Goal: Task Accomplishment & Management: Manage account settings

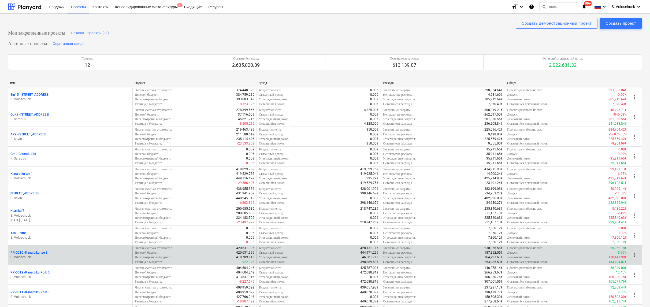
scroll to position [158, 0]
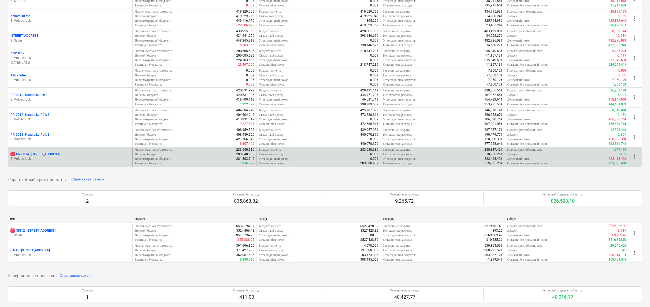
click at [54, 166] on div "9 PR-0014 - Luige tee 29 S. [GEOGRAPHIC_DATA]" at bounding box center [70, 156] width 124 height 18
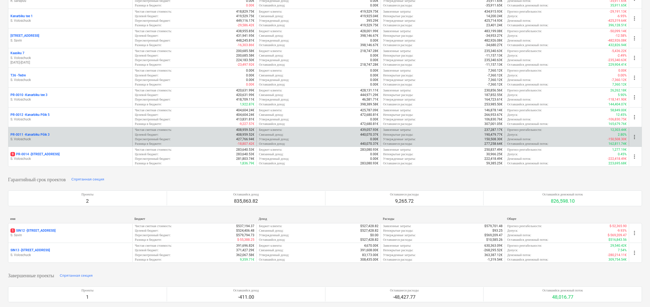
click at [115, 137] on div "PR-0011 - Kanarbiku Põik 3" at bounding box center [70, 134] width 120 height 5
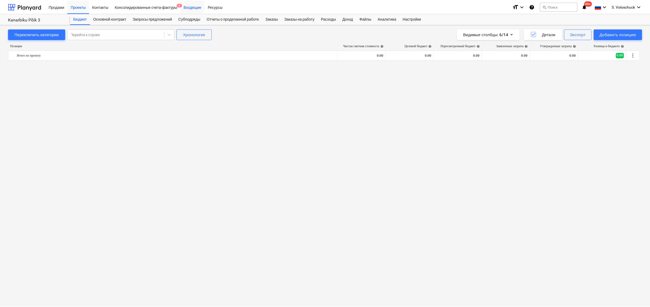
scroll to position [641, 0]
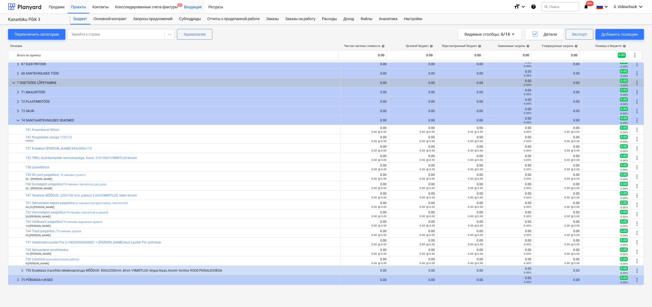
click at [199, 6] on div "Входящие" at bounding box center [193, 7] width 24 height 14
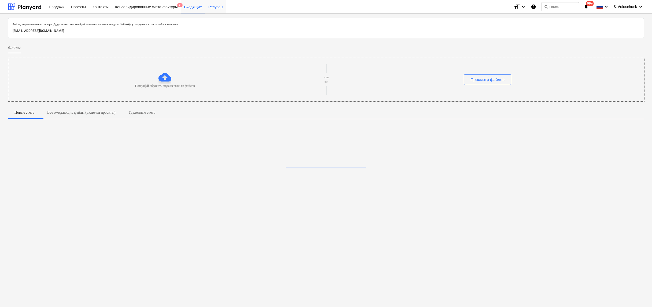
click at [222, 7] on div "Ресурсы" at bounding box center [215, 7] width 21 height 14
click at [79, 6] on div "Проекты" at bounding box center [78, 7] width 21 height 14
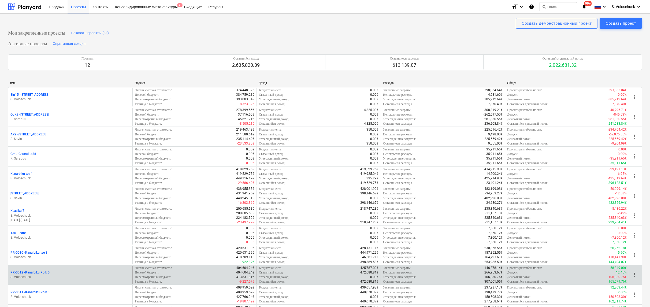
click at [78, 275] on p "S. Voloschuck" at bounding box center [70, 277] width 120 height 5
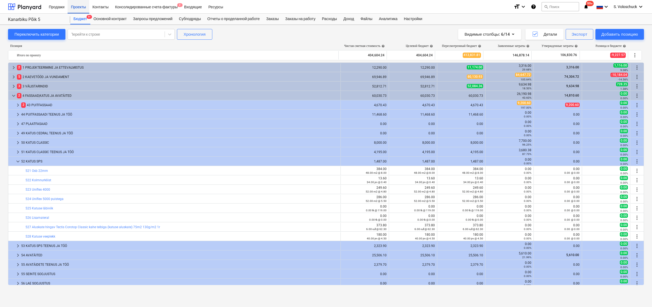
click at [85, 8] on div "Проекты" at bounding box center [78, 7] width 21 height 14
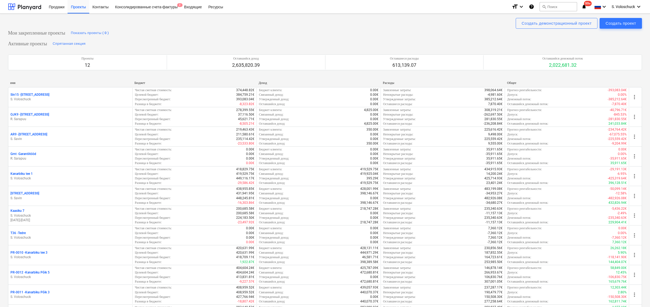
scroll to position [178, 0]
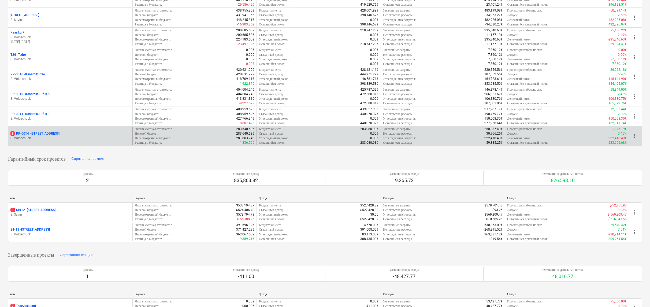
click at [31, 136] on p "S. Voloschuck" at bounding box center [70, 138] width 120 height 5
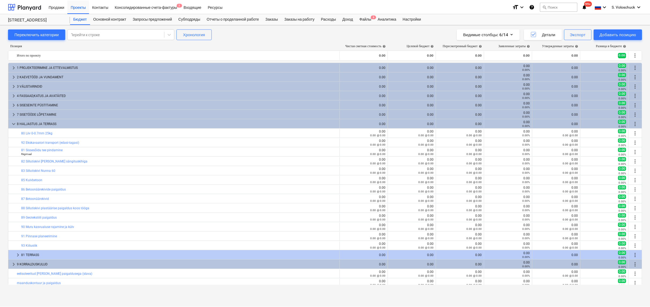
scroll to position [89, 0]
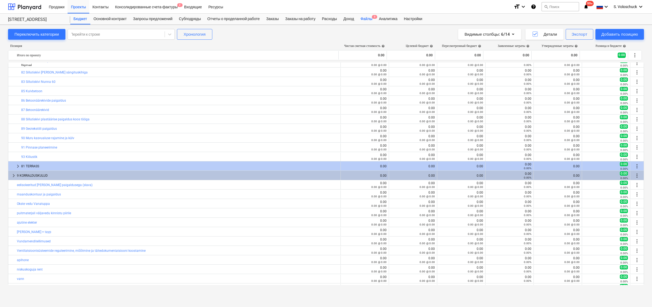
click at [372, 18] on div "Файлы 9" at bounding box center [366, 19] width 18 height 11
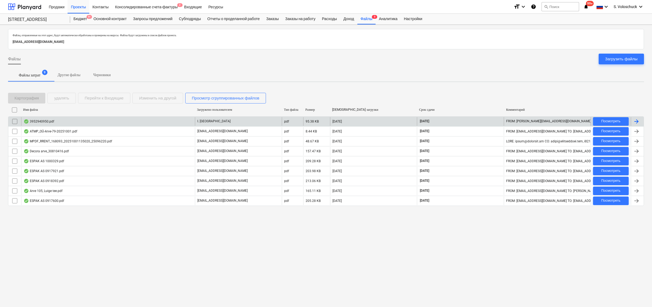
click at [134, 121] on div "3952940950.pdf" at bounding box center [108, 121] width 174 height 9
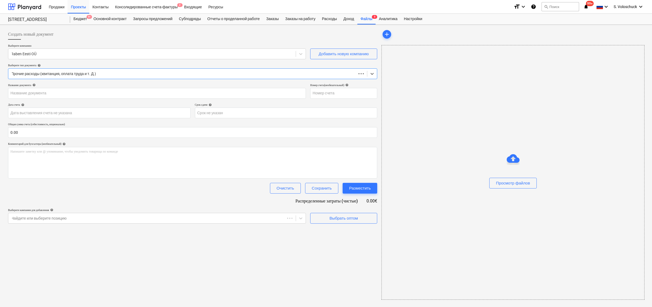
type input "RBS3952940950"
type input "[DATE]"
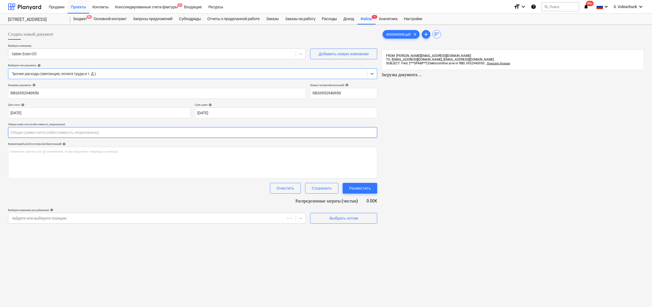
click at [82, 132] on input "text" at bounding box center [192, 132] width 369 height 11
click at [55, 133] on input "text" at bounding box center [192, 132] width 368 height 11
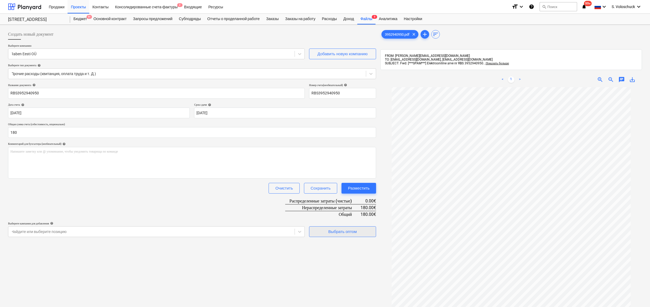
type input "180.00"
click at [340, 228] on div "Выбрать оптом" at bounding box center [342, 231] width 28 height 7
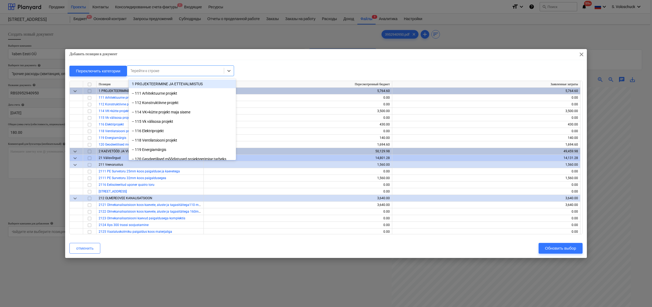
click at [207, 71] on div at bounding box center [175, 70] width 91 height 5
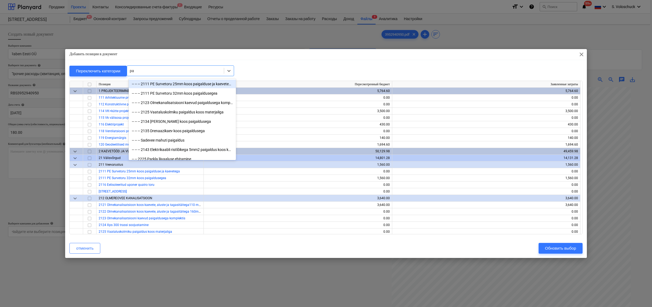
type input "par"
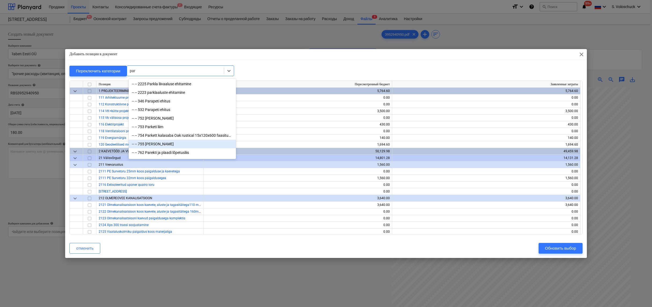
click at [187, 143] on div "-- -- 755 [PERSON_NAME]" at bounding box center [182, 144] width 107 height 9
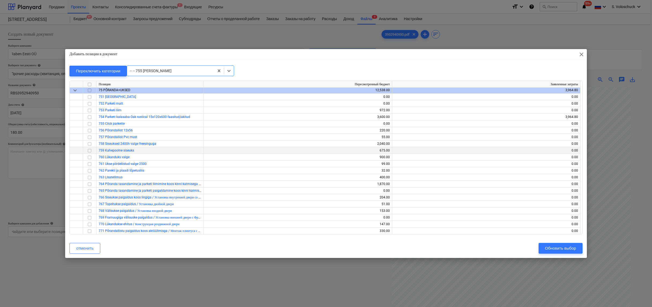
scroll to position [3402, 0]
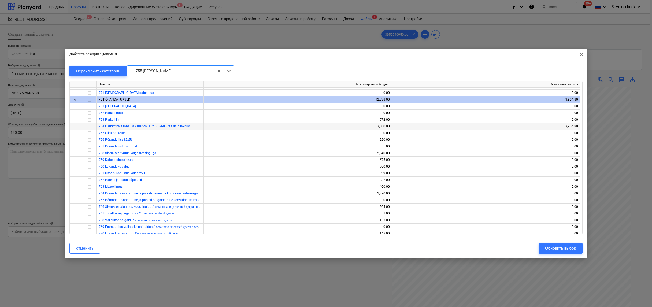
click at [90, 127] on input "checkbox" at bounding box center [89, 126] width 6 height 6
click at [571, 246] on div "Обновить выбор" at bounding box center [560, 248] width 31 height 7
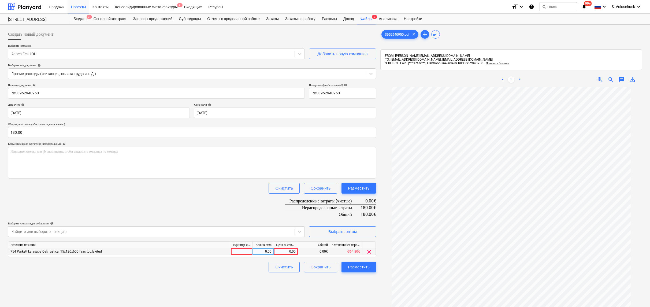
click at [288, 251] on div "0.00" at bounding box center [286, 251] width 20 height 7
click at [288, 250] on input at bounding box center [286, 251] width 24 height 6
type input "180"
click at [352, 265] on div "Разместить" at bounding box center [359, 266] width 22 height 7
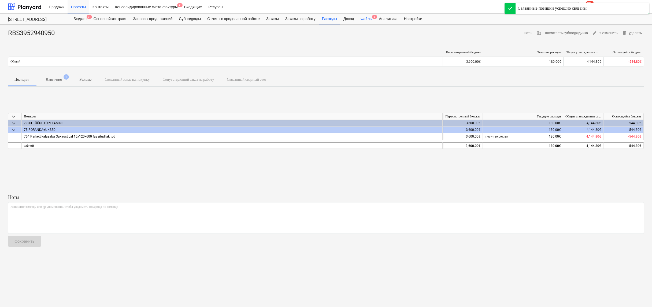
click at [373, 21] on div "Файлы 8" at bounding box center [366, 19] width 18 height 11
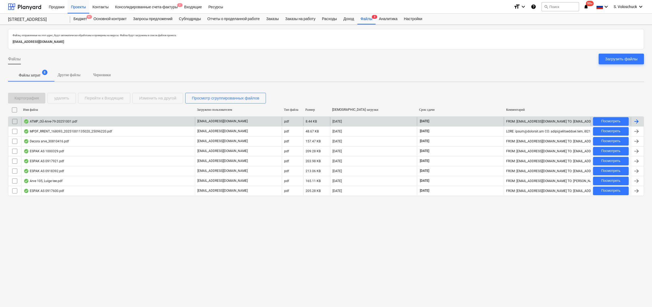
click at [101, 122] on div "ATMP_OÜ-Arve-79-20251001.pdf" at bounding box center [108, 121] width 174 height 9
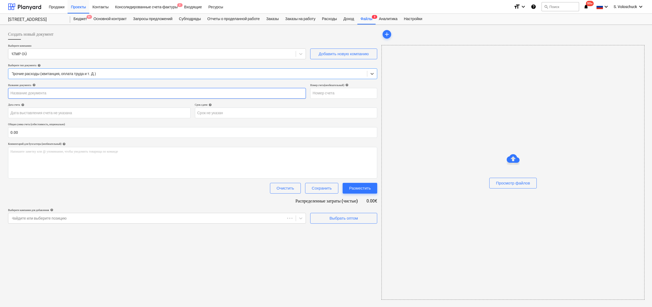
type input "79"
type input "[DATE]"
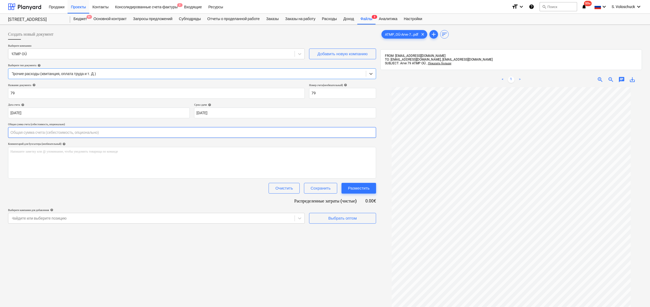
click at [160, 132] on input "text" at bounding box center [192, 132] width 368 height 11
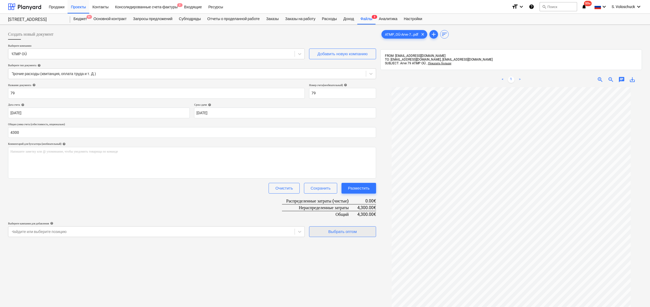
type input "4,300.00"
click at [340, 232] on div "Выбрать оптом" at bounding box center [342, 231] width 28 height 7
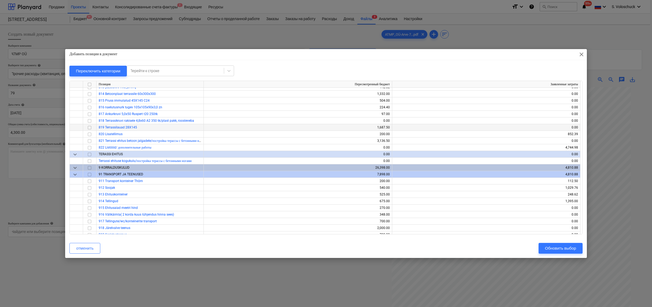
scroll to position [3842, 0]
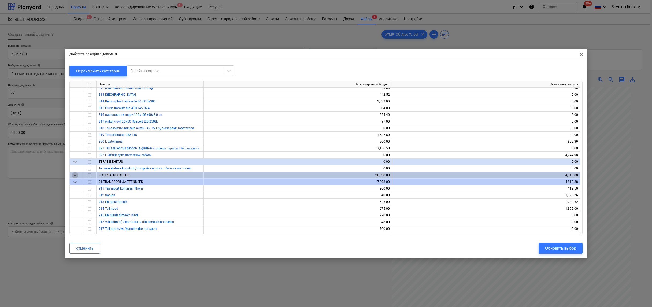
click at [76, 175] on span "keyboard_arrow_down" at bounding box center [75, 175] width 6 height 6
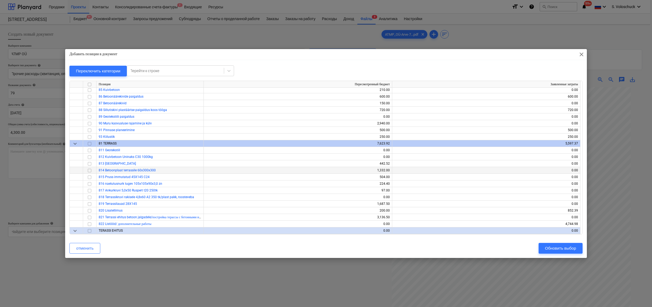
scroll to position [3772, 0]
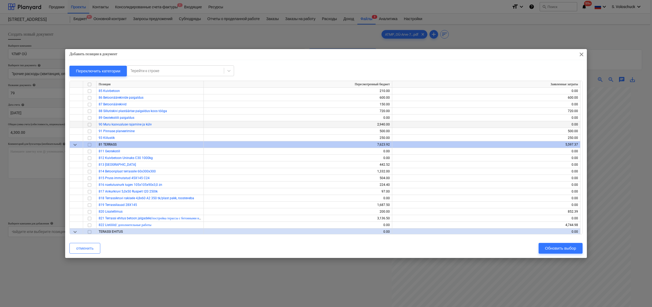
click at [89, 125] on input "checkbox" at bounding box center [89, 124] width 6 height 6
click at [92, 128] on input "checkbox" at bounding box center [89, 131] width 6 height 6
click at [566, 249] on div "Обновить выбор" at bounding box center [560, 248] width 31 height 7
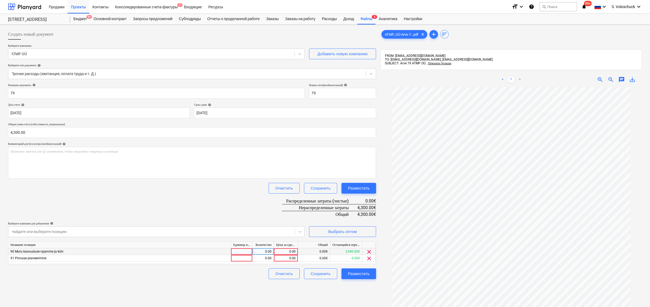
click at [284, 251] on div "0.00" at bounding box center [286, 251] width 20 height 7
type input "4300"
click at [369, 258] on span "clear" at bounding box center [369, 258] width 6 height 6
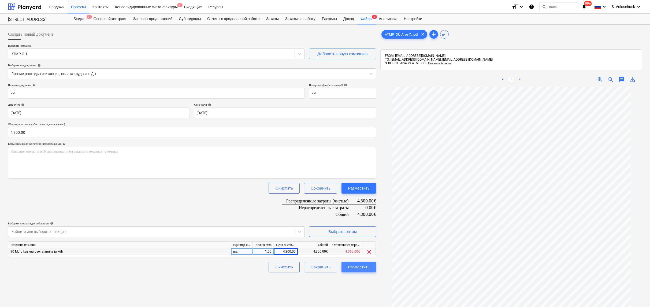
click at [368, 266] on div "Разместить" at bounding box center [359, 266] width 22 height 7
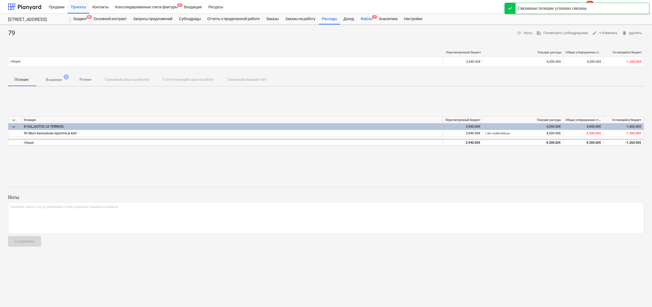
click at [375, 20] on div "Файлы 7" at bounding box center [366, 19] width 18 height 11
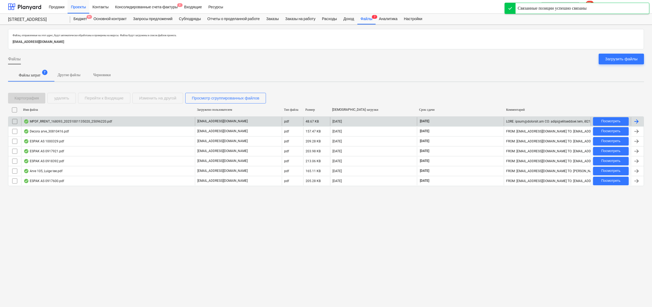
click at [89, 121] on div "MPDF_RRENT_168093_20251001135020_25096220.pdf" at bounding box center [68, 121] width 88 height 4
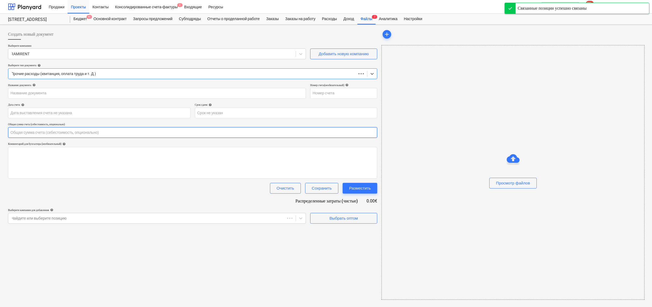
type input "0.00"
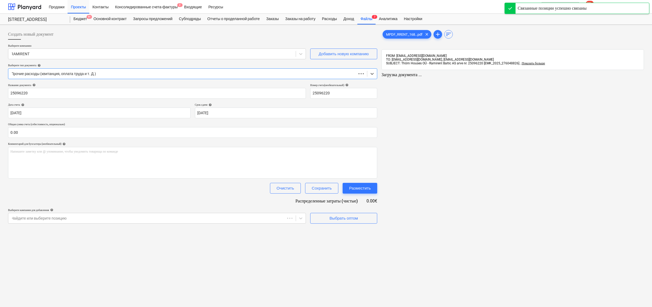
type input "25096220"
type input "[DATE]"
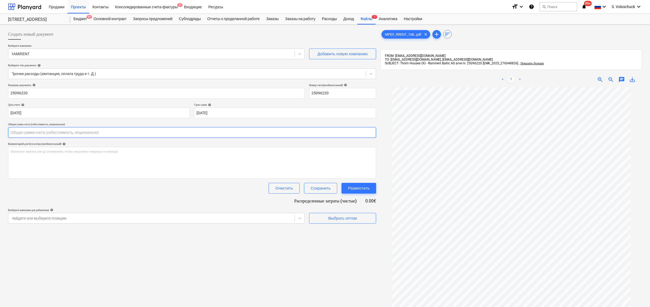
click at [61, 132] on input "text" at bounding box center [192, 132] width 368 height 11
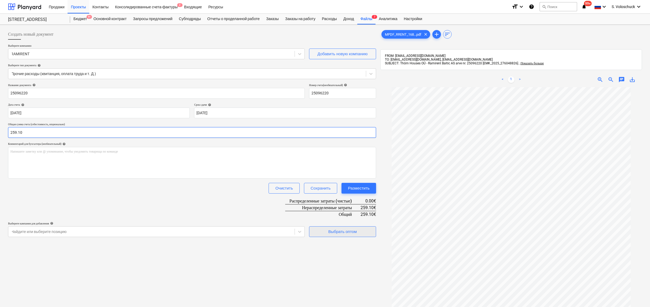
type input "259.10"
click at [347, 234] on div "Выбрать оптом" at bounding box center [342, 231] width 28 height 7
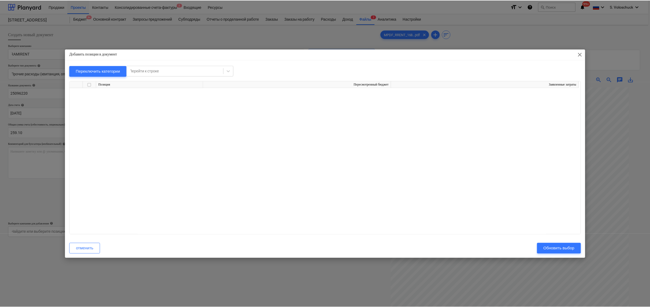
scroll to position [3867, 0]
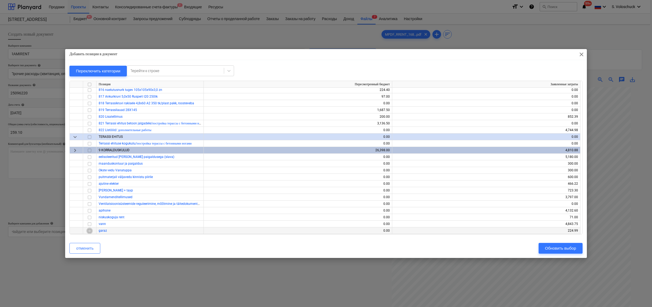
click at [88, 230] on input "checkbox" at bounding box center [89, 231] width 6 height 6
click at [561, 243] on div "отменить Обновить выбор" at bounding box center [325, 248] width 519 height 15
click at [561, 247] on div "Обновить выбор" at bounding box center [560, 248] width 31 height 7
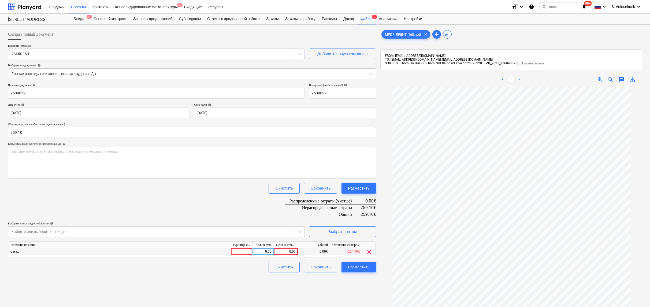
click at [278, 250] on div "0.00" at bounding box center [286, 251] width 20 height 7
type input "259"
click at [244, 286] on div "Создать новый документ Выберите компанию RAMIRENT Добавить новую компанию Выбер…" at bounding box center [192, 204] width 372 height 354
click at [295, 251] on div "259.00" at bounding box center [286, 251] width 20 height 7
click at [296, 251] on input "259" at bounding box center [286, 251] width 24 height 6
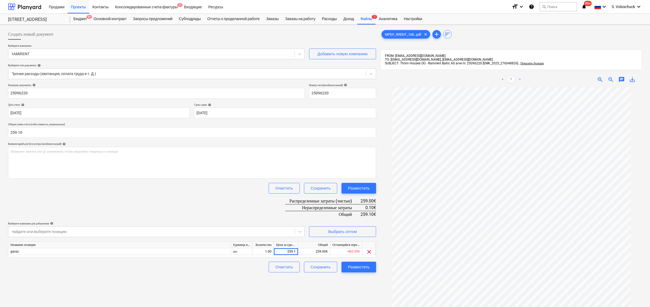
type input "259.10"
click at [350, 266] on div "Разместить" at bounding box center [359, 266] width 22 height 7
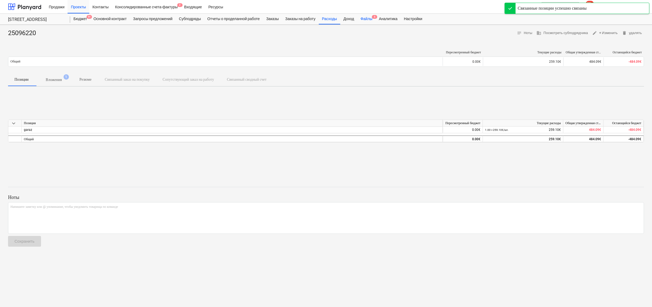
click at [374, 18] on div "Файлы 6" at bounding box center [366, 19] width 18 height 11
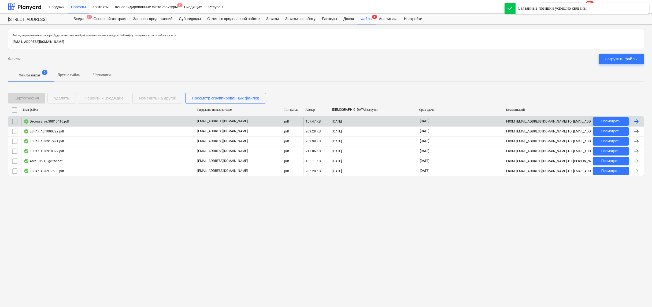
click at [117, 121] on div "Decora arve_30810416.pdf" at bounding box center [108, 121] width 174 height 9
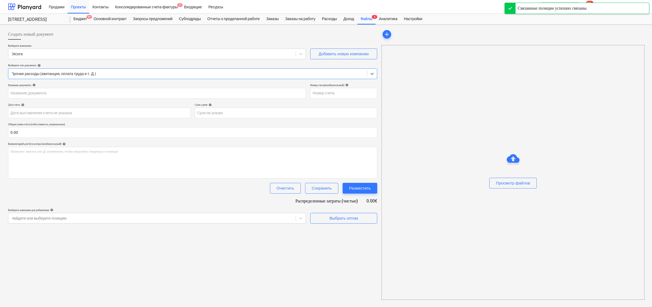
type input "30810416"
type input "[DATE]"
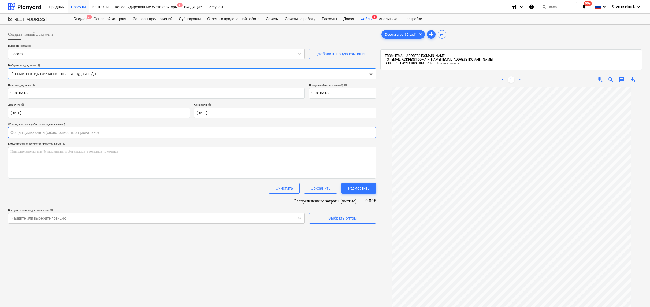
click at [66, 133] on input "text" at bounding box center [192, 132] width 368 height 11
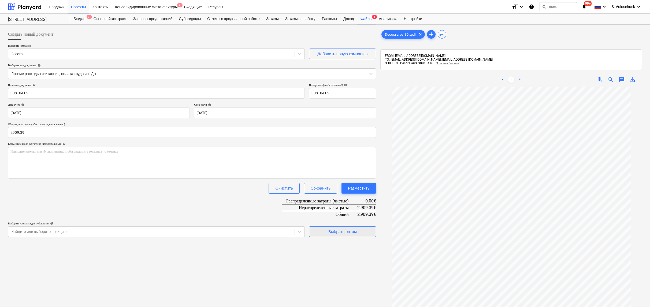
type input "2,909.39"
click at [346, 230] on div "Выбрать оптом" at bounding box center [342, 231] width 28 height 7
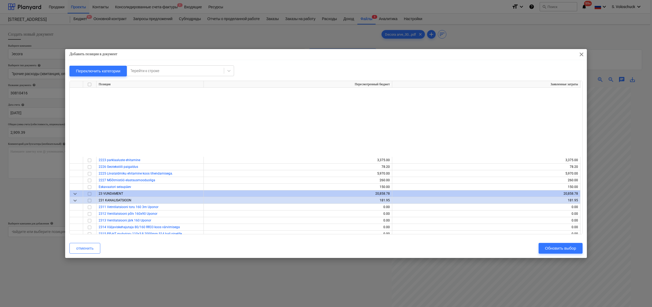
scroll to position [422, 0]
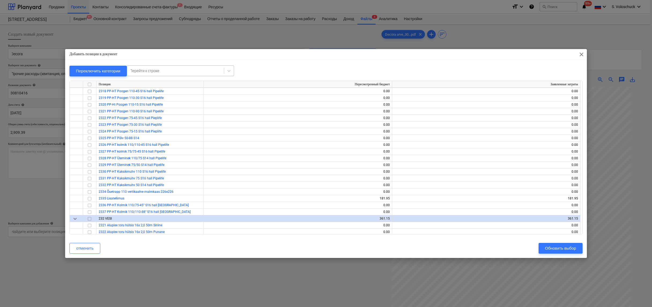
click at [186, 74] on div "Перейти к строке" at bounding box center [175, 71] width 97 height 8
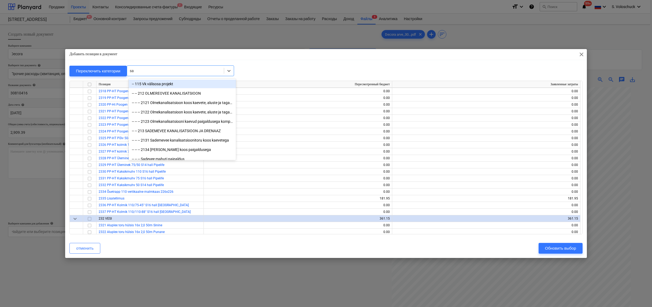
type input "sau"
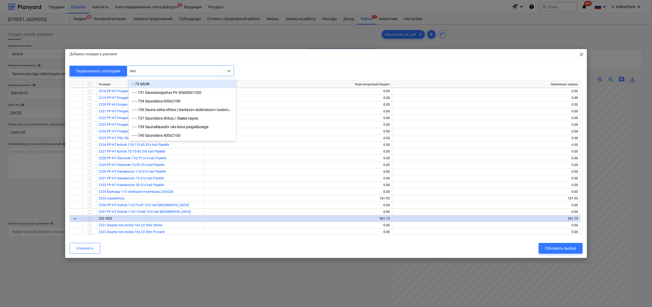
click at [169, 85] on div "-- 73 SAUN" at bounding box center [182, 84] width 107 height 9
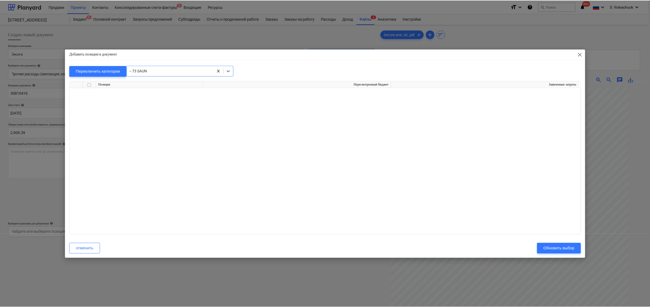
scroll to position [3095, 0]
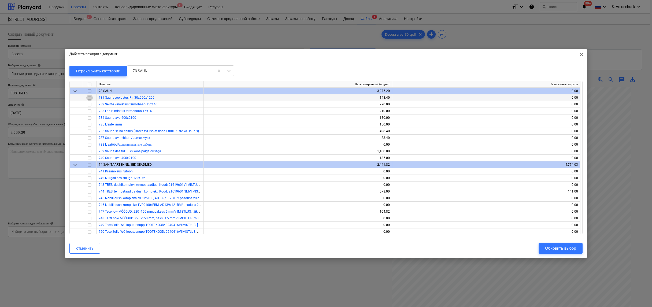
click at [89, 98] on input "checkbox" at bounding box center [89, 98] width 6 height 6
click at [88, 102] on input "checkbox" at bounding box center [89, 104] width 6 height 6
click at [91, 110] on input "checkbox" at bounding box center [89, 111] width 6 height 6
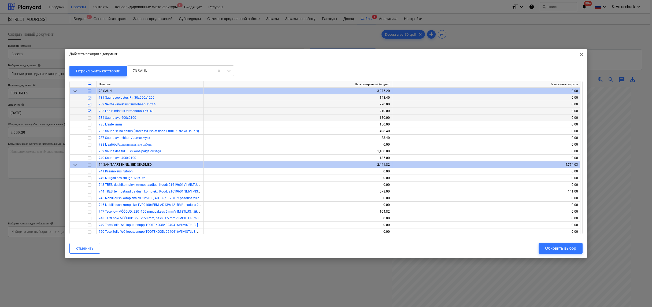
click at [91, 116] on input "checkbox" at bounding box center [89, 118] width 6 height 6
click at [90, 124] on input "checkbox" at bounding box center [89, 124] width 6 height 6
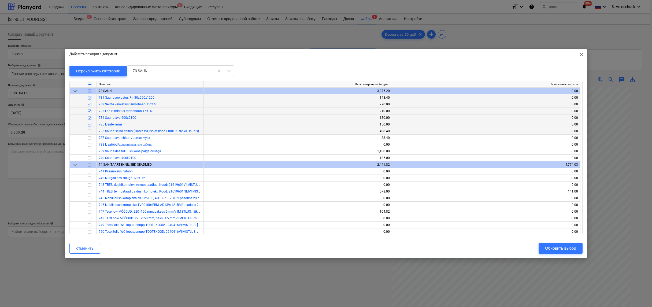
click at [89, 131] on input "checkbox" at bounding box center [89, 131] width 6 height 6
click at [89, 136] on input "checkbox" at bounding box center [89, 138] width 6 height 6
click at [90, 158] on input "checkbox" at bounding box center [89, 158] width 6 height 6
click at [576, 248] on button "Обновить выбор" at bounding box center [560, 248] width 44 height 11
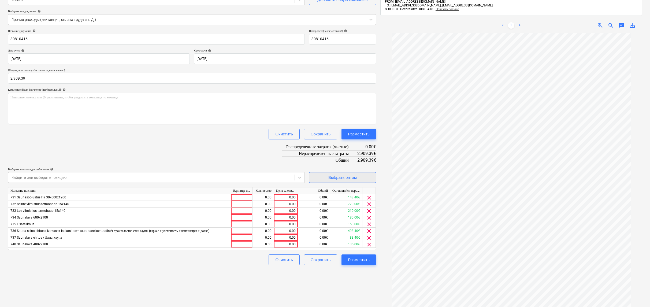
scroll to position [76, 0]
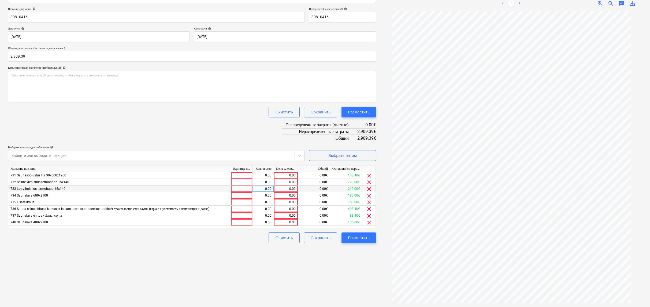
click at [287, 188] on div "0.00" at bounding box center [286, 188] width 20 height 7
click at [310, 188] on div "0.00€" at bounding box center [314, 188] width 32 height 7
click at [289, 188] on div "0.00" at bounding box center [286, 188] width 20 height 7
type input "210"
click at [280, 181] on div "0.00" at bounding box center [286, 182] width 20 height 7
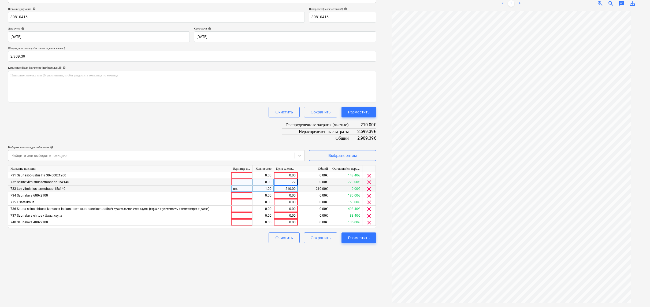
type input "770"
click at [303, 196] on div "0.00€" at bounding box center [314, 195] width 32 height 7
click at [286, 175] on div "0.00" at bounding box center [286, 175] width 20 height 7
type input "148.4"
click at [310, 202] on div "0.00€" at bounding box center [314, 202] width 32 height 7
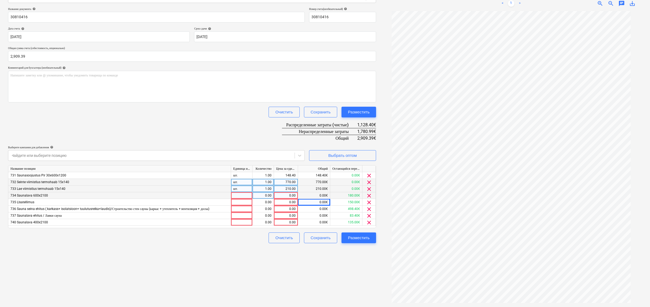
click at [289, 194] on div "0.00" at bounding box center [286, 195] width 20 height 7
type input "180"
click at [312, 235] on div "Сохранить" at bounding box center [321, 237] width 20 height 7
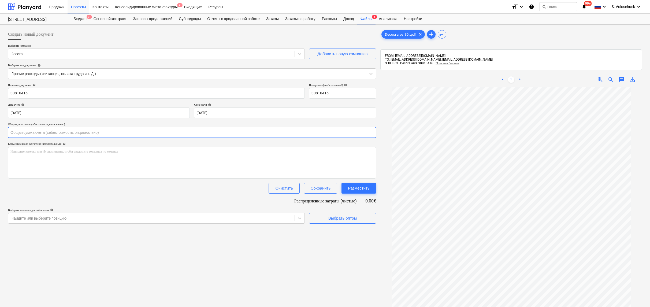
click at [103, 134] on input "text" at bounding box center [192, 132] width 368 height 11
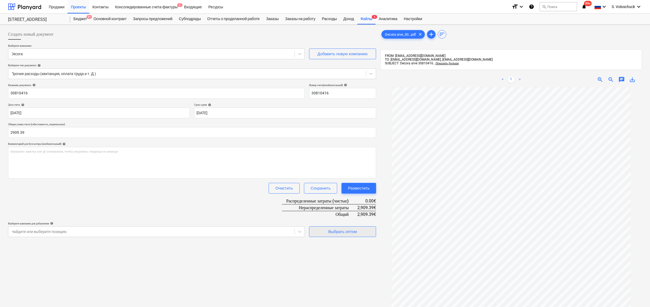
type input "2,909.39"
click at [337, 233] on div "Выбрать оптом" at bounding box center [342, 231] width 28 height 7
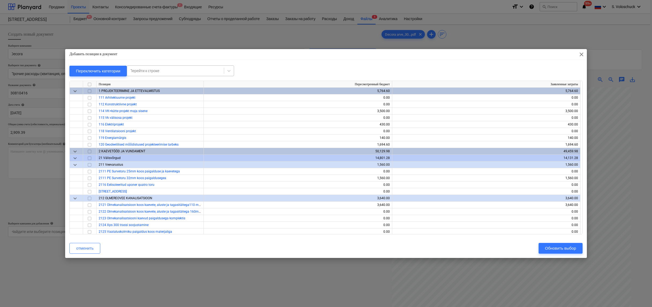
click at [200, 71] on div at bounding box center [175, 70] width 91 height 5
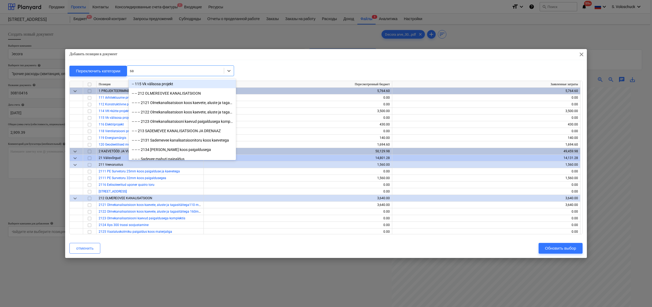
type input "sau"
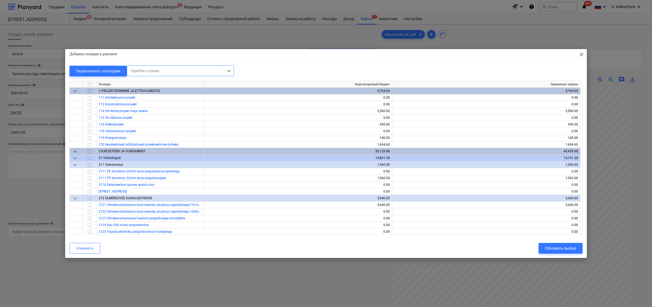
click at [163, 71] on div at bounding box center [175, 70] width 91 height 5
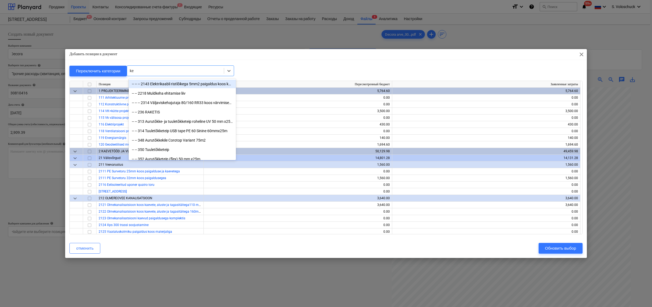
type input "ker"
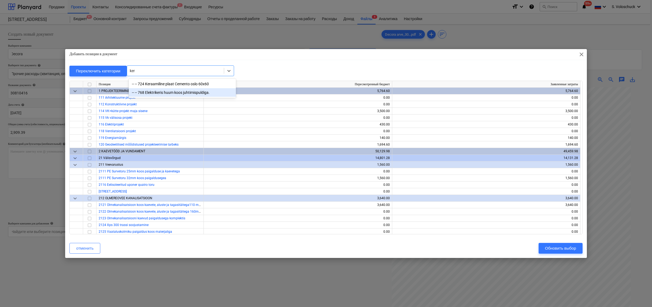
click at [160, 94] on div "-- -- 768 Elektrikeris huum koos juhtimispuldiga." at bounding box center [182, 92] width 107 height 9
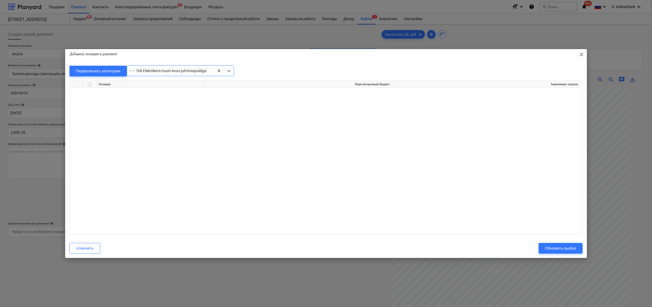
scroll to position [3651, 0]
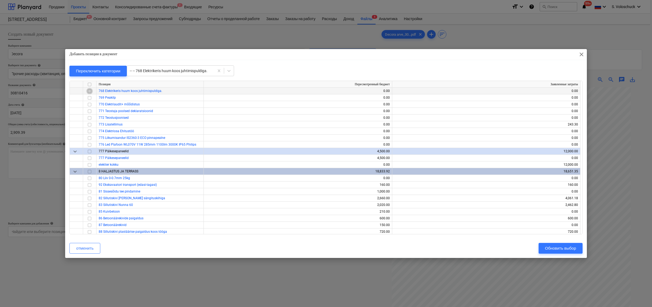
click at [90, 91] on input "checkbox" at bounding box center [89, 91] width 6 height 6
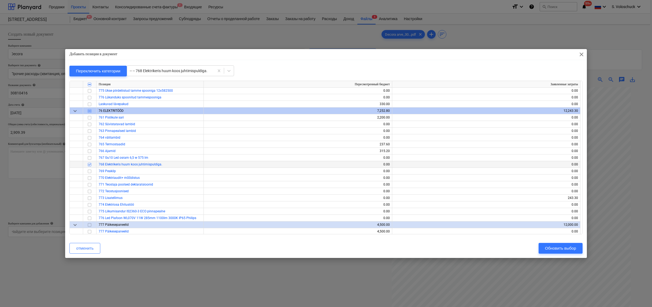
scroll to position [3564, 0]
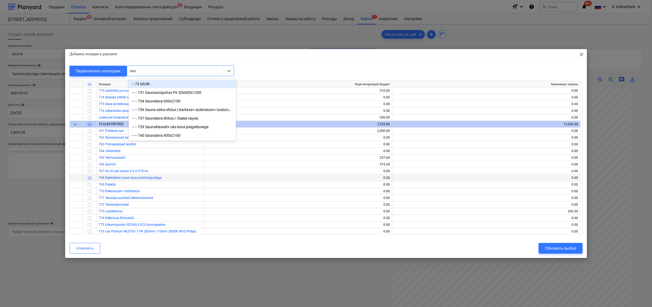
type input "saun"
click at [173, 83] on div "-- 73 SAUN" at bounding box center [182, 84] width 107 height 9
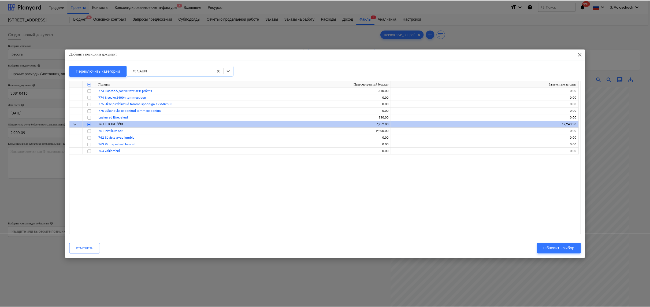
scroll to position [3095, 0]
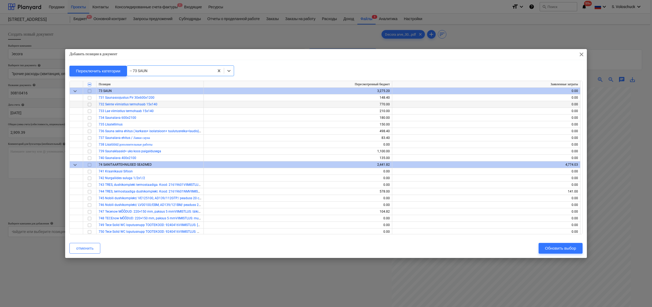
click at [91, 104] on input "checkbox" at bounding box center [89, 104] width 6 height 6
click at [92, 111] on input "checkbox" at bounding box center [89, 111] width 6 height 6
click at [91, 118] on input "checkbox" at bounding box center [89, 118] width 6 height 6
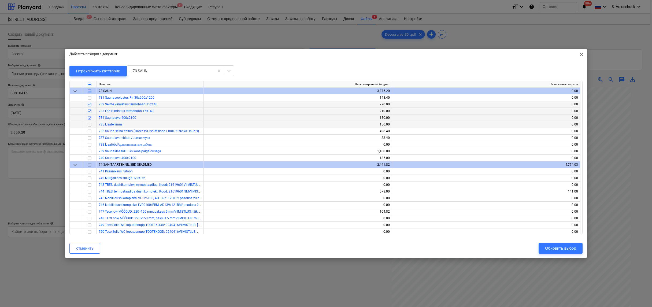
click at [93, 125] on div at bounding box center [89, 124] width 13 height 7
click at [95, 135] on div at bounding box center [89, 138] width 13 height 7
click at [95, 156] on div at bounding box center [89, 158] width 13 height 7
click at [91, 158] on input "checkbox" at bounding box center [89, 158] width 6 height 6
click at [88, 124] on input "checkbox" at bounding box center [89, 124] width 6 height 6
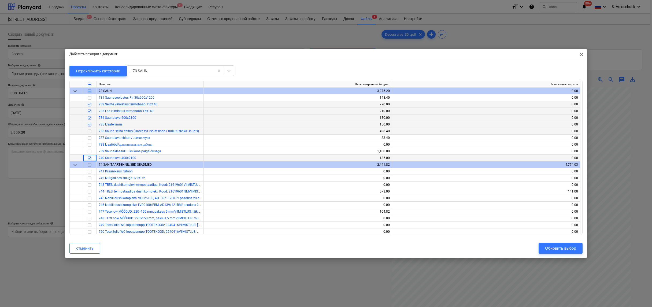
click at [88, 129] on input "checkbox" at bounding box center [89, 131] width 6 height 6
click at [85, 97] on div at bounding box center [89, 97] width 13 height 7
click at [91, 97] on input "checkbox" at bounding box center [89, 98] width 6 height 6
click at [560, 247] on div "Обновить выбор" at bounding box center [560, 248] width 31 height 7
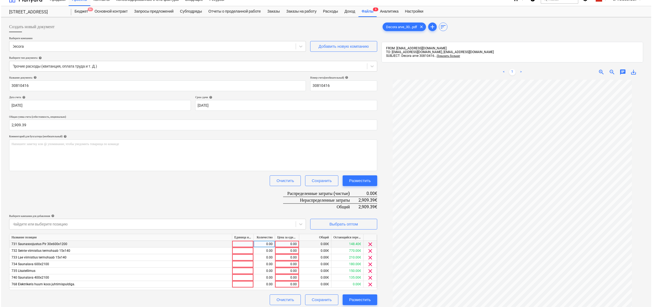
scroll to position [9, 0]
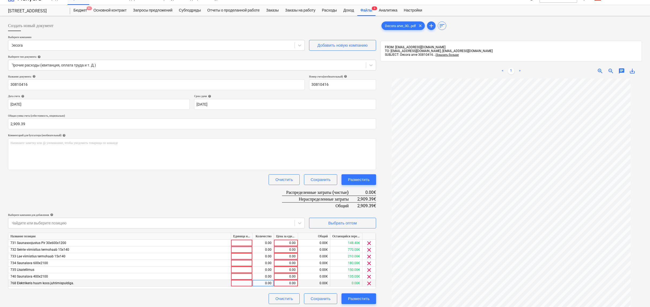
click at [290, 282] on div "0.00" at bounding box center [286, 283] width 20 height 7
type input "911.85"
click at [384, 287] on div at bounding box center [511, 225] width 262 height 292
click at [291, 248] on div "0.00" at bounding box center [286, 249] width 20 height 7
type input "770"
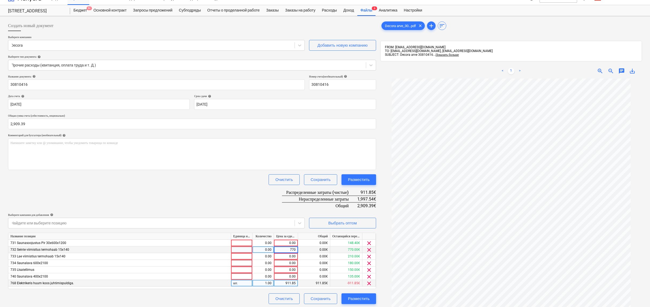
click at [299, 248] on div "0.00€" at bounding box center [314, 249] width 32 height 7
click at [289, 275] on div "0.00" at bounding box center [286, 276] width 20 height 7
type input "135"
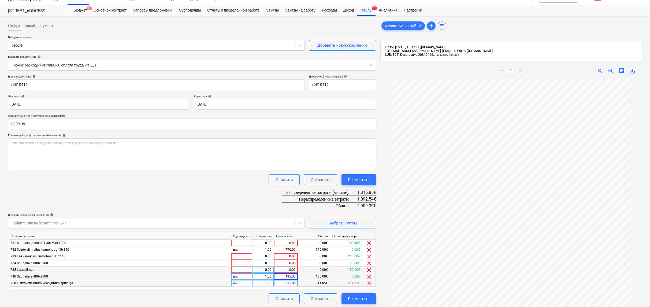
click at [293, 267] on div "0.00" at bounding box center [286, 269] width 20 height 7
type input "150"
click at [294, 262] on div "0.00" at bounding box center [286, 263] width 20 height 7
type input "180"
click at [289, 256] on div "0.00" at bounding box center [286, 256] width 20 height 7
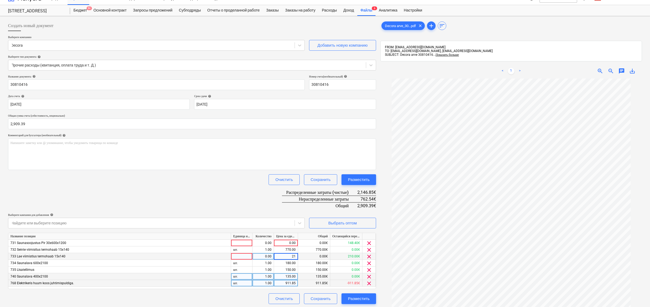
type input "210"
click at [282, 241] on div "0.00" at bounding box center [286, 243] width 20 height 7
type input "552.54"
click at [348, 294] on button "Разместить" at bounding box center [358, 298] width 35 height 11
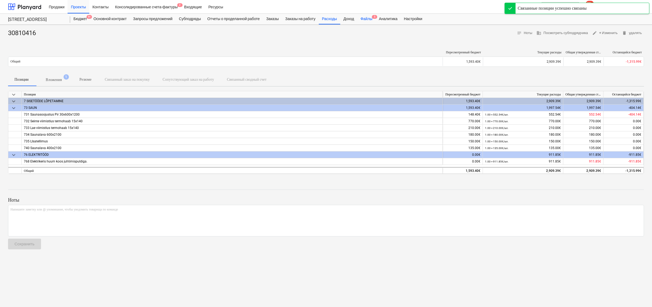
click at [374, 19] on div "Файлы 5" at bounding box center [366, 19] width 18 height 11
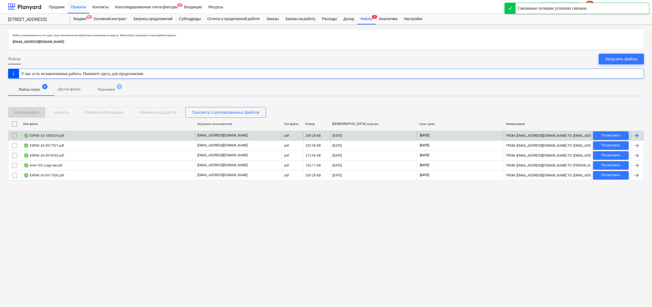
click at [85, 136] on div "ESPAK AS 1000329.pdf" at bounding box center [108, 135] width 174 height 9
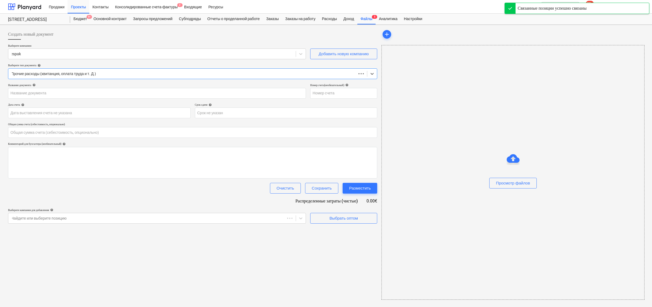
type input "0.00"
type input "1000329"
type input "[DATE]"
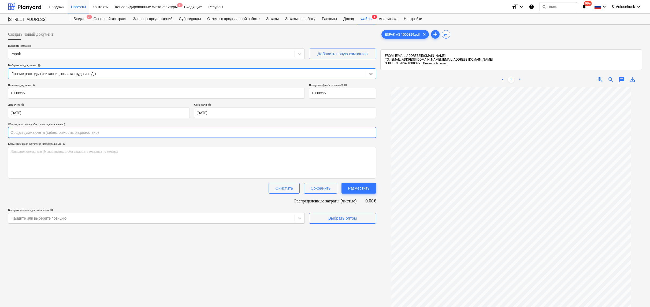
click at [160, 131] on input "text" at bounding box center [192, 132] width 368 height 11
type input "385.77"
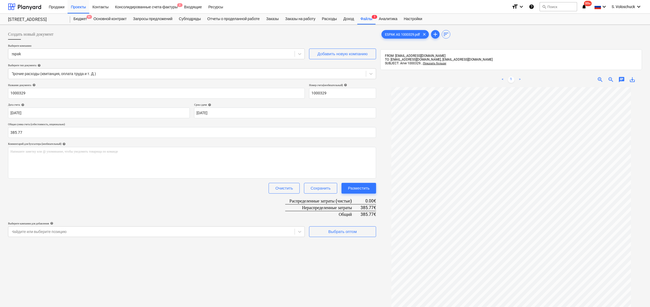
click at [254, 220] on div "Название документа help 1000329 Номер счета (необязательный) help 1000329 Дата …" at bounding box center [192, 160] width 368 height 154
click at [356, 233] on div "Выбрать оптом" at bounding box center [342, 231] width 28 height 7
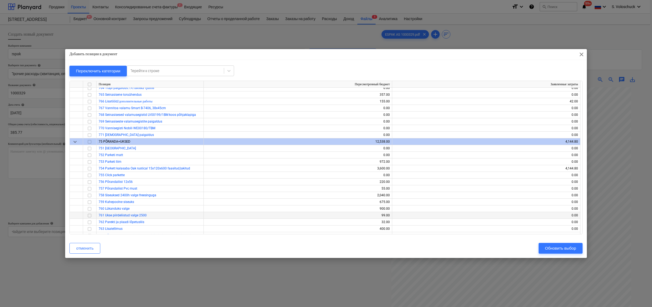
scroll to position [3361, 0]
click at [89, 227] on input "checkbox" at bounding box center [89, 228] width 6 height 6
click at [565, 247] on div "Обновить выбор" at bounding box center [560, 248] width 31 height 7
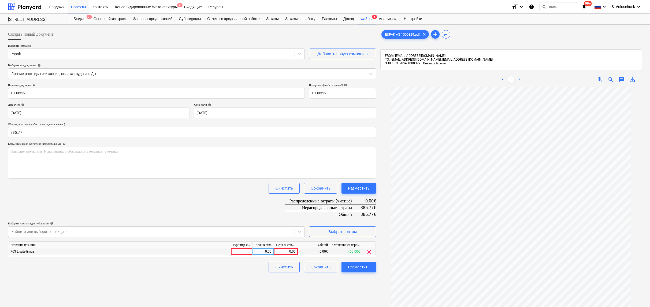
click at [291, 251] on div "0.00" at bounding box center [286, 251] width 20 height 7
type input "385.77"
click at [275, 277] on div "Создать новый документ Выберите компанию espak Добавить новую компанию Выберите…" at bounding box center [192, 204] width 372 height 354
click at [364, 263] on div "Разместить" at bounding box center [359, 266] width 22 height 7
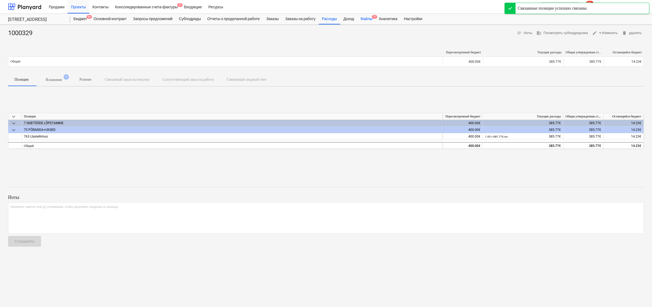
click at [374, 18] on div "Файлы 4" at bounding box center [366, 19] width 18 height 11
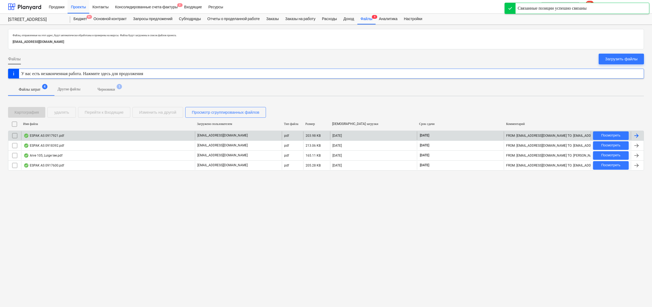
click at [226, 135] on p "[EMAIL_ADDRESS][DOMAIN_NAME]" at bounding box center [222, 135] width 50 height 5
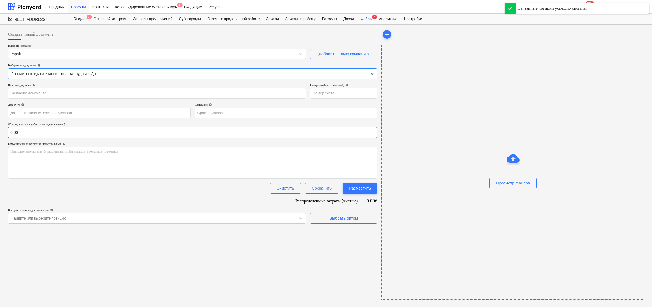
type input "0917921"
type input "[DATE]"
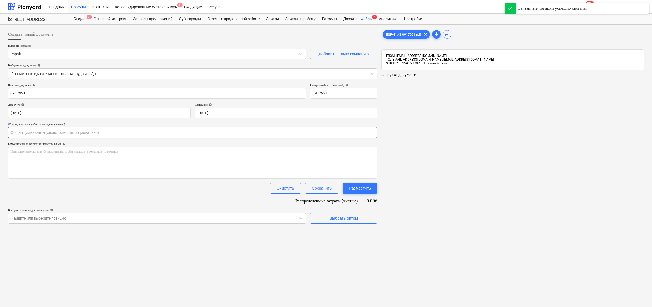
click at [108, 131] on input "text" at bounding box center [192, 132] width 369 height 11
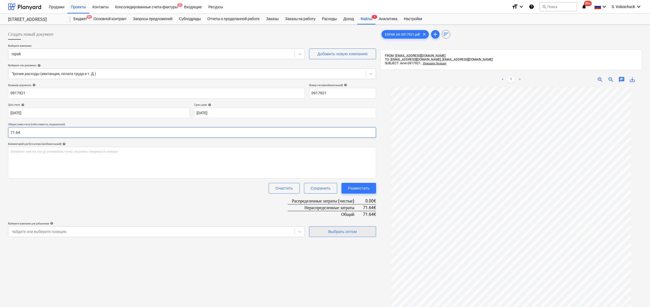
type input "71.64"
click at [343, 229] on div "Выбрать оптом" at bounding box center [342, 231] width 28 height 7
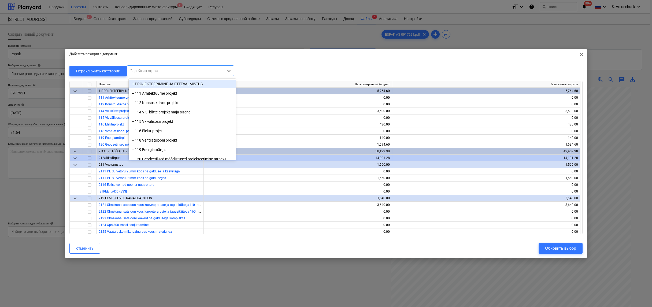
click at [172, 72] on div at bounding box center [175, 70] width 91 height 5
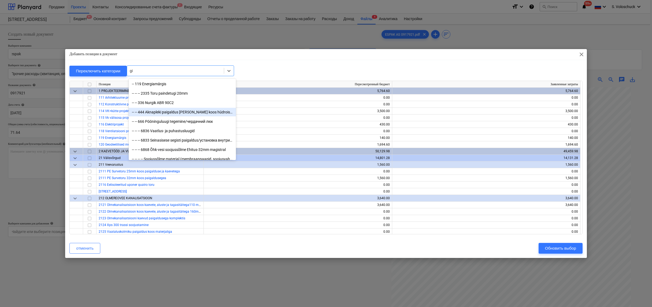
type input "g"
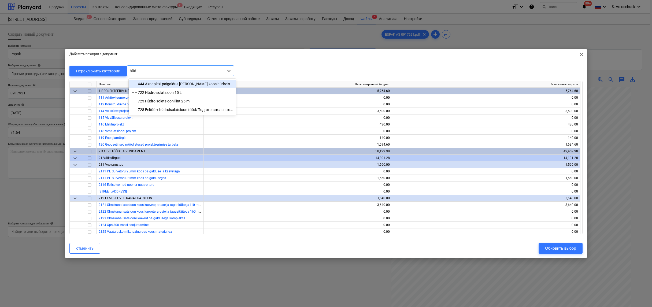
type input "hüdr"
click at [173, 90] on div "-- -- 722 Hüdroisolatsioon 15 L" at bounding box center [182, 92] width 107 height 9
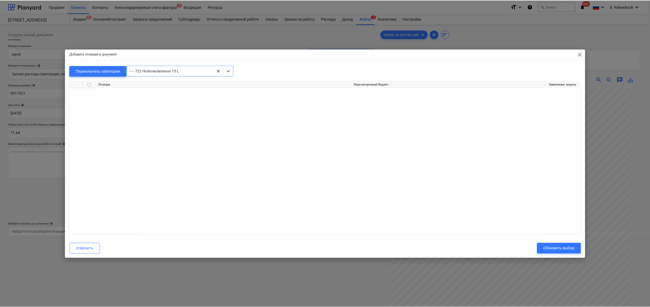
scroll to position [3001, 0]
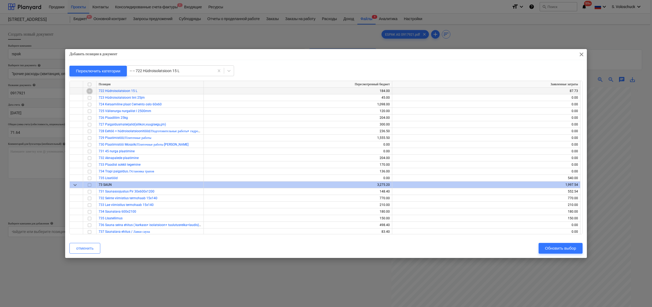
click at [89, 91] on input "checkbox" at bounding box center [89, 91] width 6 height 6
click at [556, 246] on div "Обновить выбор" at bounding box center [560, 248] width 31 height 7
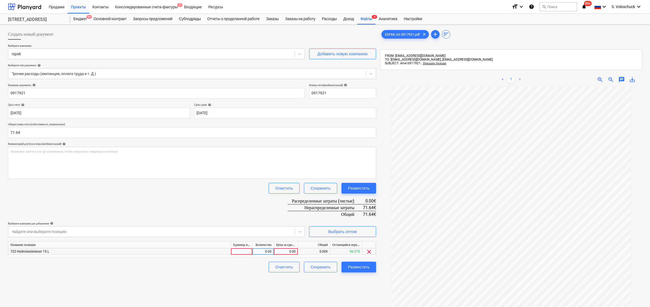
click at [288, 252] on div "0.00" at bounding box center [286, 251] width 20 height 7
type input "71.64"
click at [350, 286] on div "Создать новый документ Выберите компанию espak Добавить новую компанию Выберите…" at bounding box center [192, 204] width 372 height 354
click at [354, 267] on div "Разместить" at bounding box center [359, 266] width 22 height 7
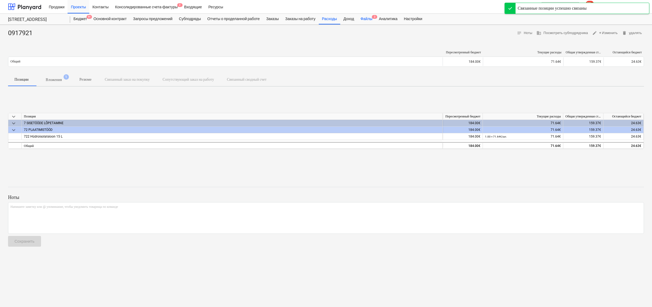
click at [375, 20] on div "Файлы 3" at bounding box center [366, 19] width 18 height 11
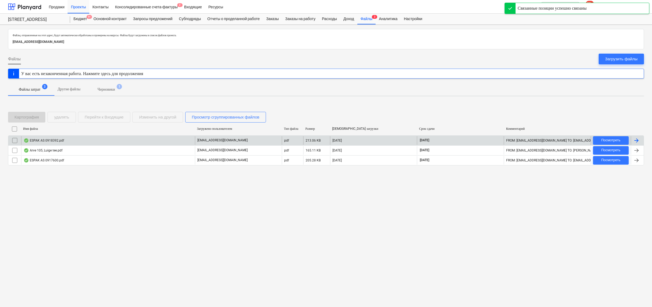
click at [168, 141] on div "ESPAK AS 0918392.pdf" at bounding box center [108, 140] width 174 height 9
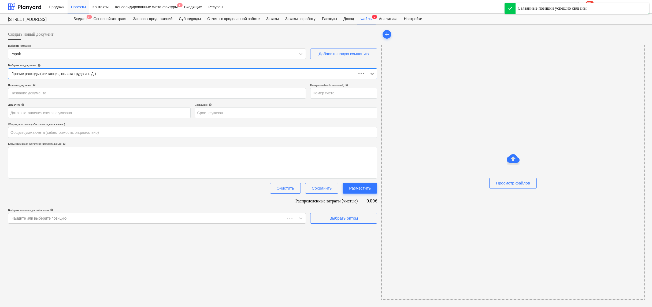
type input "0.00"
type input "0918392"
type input "[DATE]"
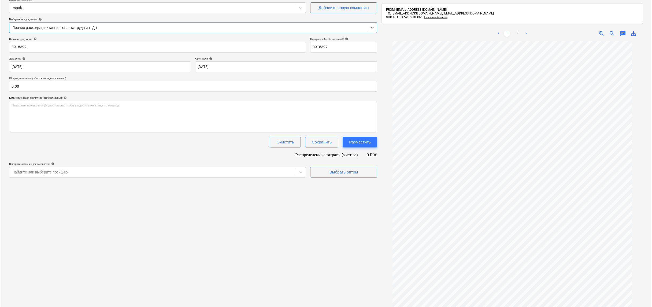
scroll to position [47, 0]
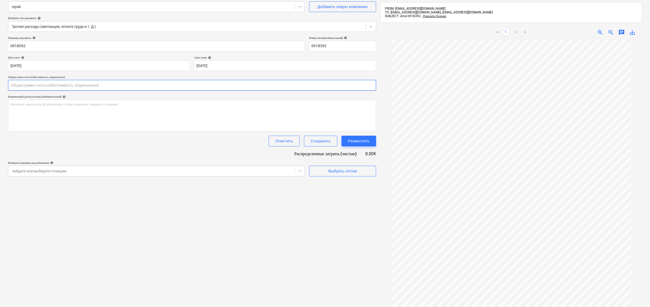
click at [74, 87] on input "text" at bounding box center [192, 85] width 368 height 11
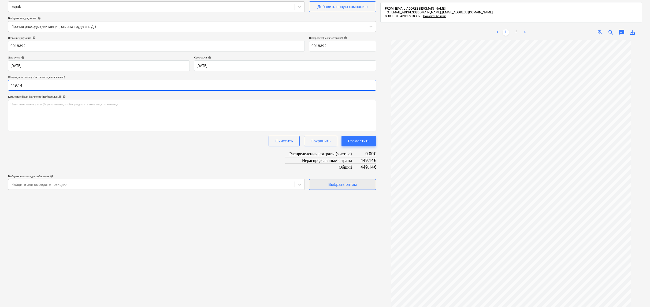
type input "449.14"
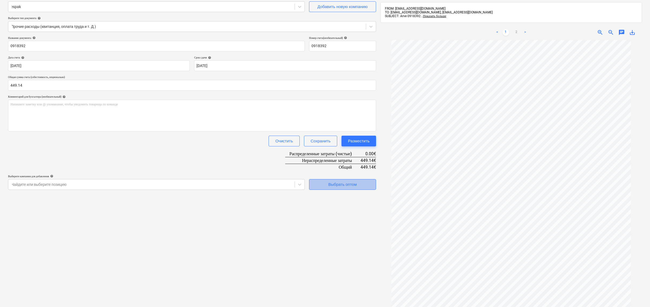
click at [351, 187] on button "Выбрать оптом" at bounding box center [342, 184] width 67 height 11
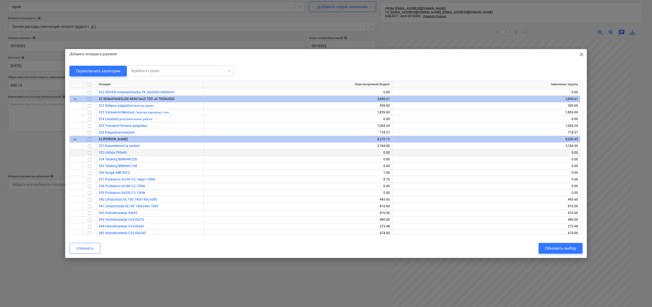
scroll to position [938, 0]
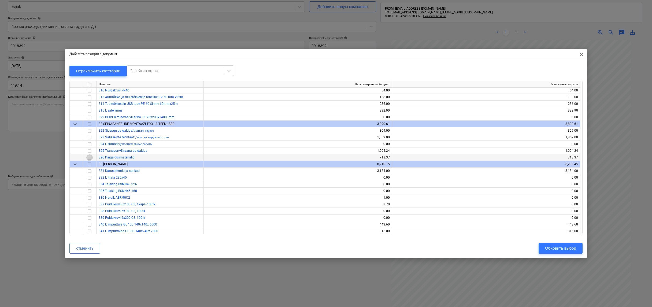
click at [91, 157] on input "checkbox" at bounding box center [89, 157] width 6 height 6
click at [561, 246] on div "Обновить выбор" at bounding box center [560, 248] width 31 height 7
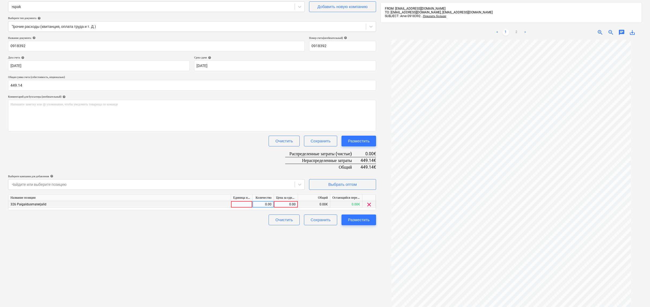
click at [289, 203] on div "0.00" at bounding box center [286, 204] width 20 height 7
type input "449.14"
click at [361, 219] on div "Разместить" at bounding box center [359, 219] width 22 height 7
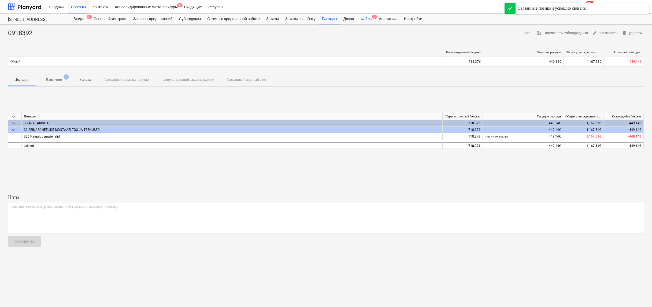
click at [375, 19] on div "Файлы 2" at bounding box center [366, 19] width 18 height 11
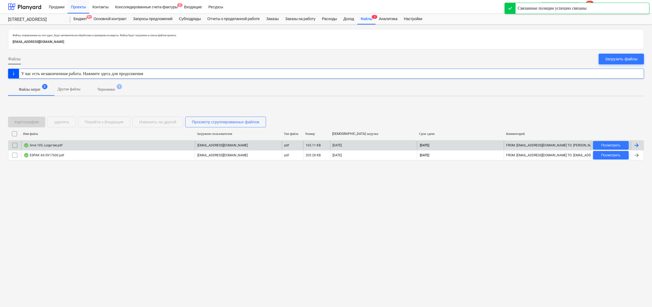
click at [92, 142] on div "Arve 105, Luige tee.pdf" at bounding box center [108, 145] width 174 height 9
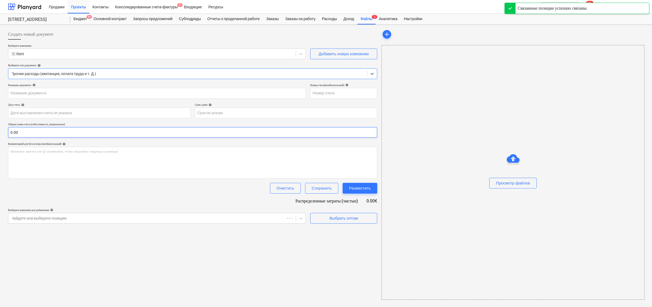
type input "105"
type input "[DATE]"
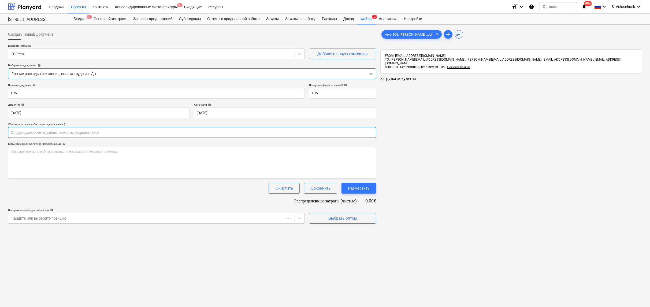
click at [83, 131] on input "text" at bounding box center [192, 132] width 368 height 11
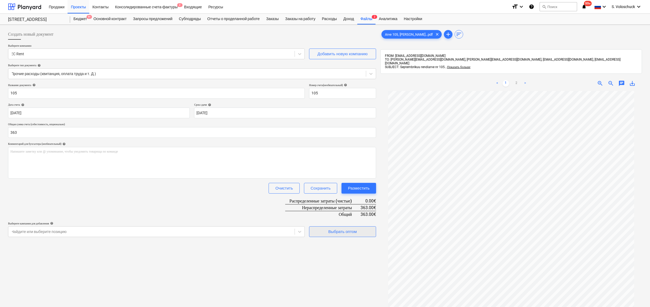
type input "363.00"
click at [333, 229] on div "Выбрать оптом" at bounding box center [342, 231] width 28 height 7
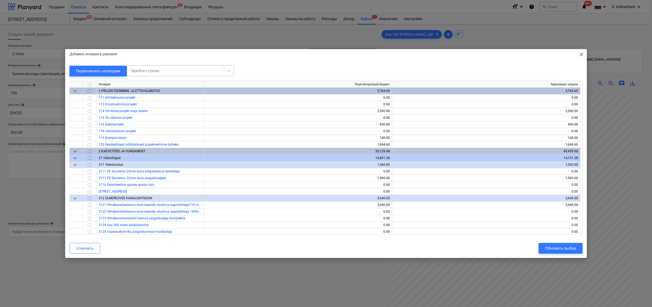
click at [190, 69] on div at bounding box center [175, 70] width 91 height 5
type input "nisku"
click at [179, 83] on div "niskuskoguja rent" at bounding box center [182, 84] width 107 height 9
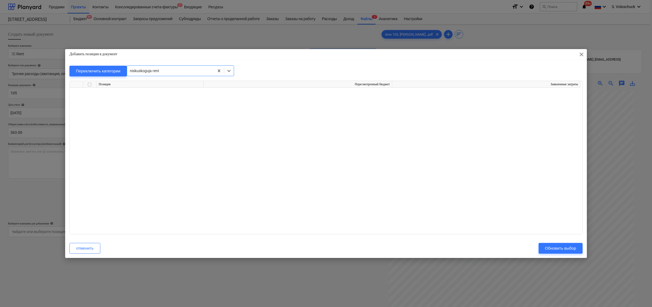
scroll to position [3974, 0]
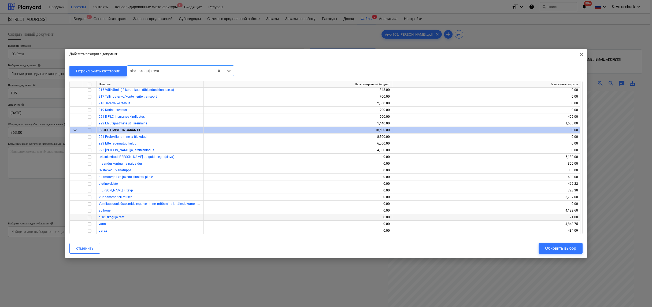
click at [92, 217] on input "checkbox" at bounding box center [89, 217] width 6 height 6
click at [549, 251] on div "Обновить выбор" at bounding box center [560, 248] width 31 height 7
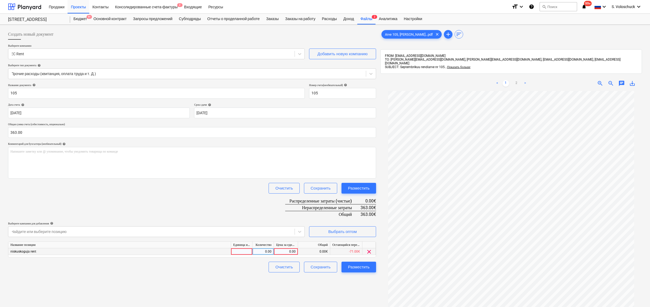
click at [284, 251] on div "0.00" at bounding box center [286, 251] width 20 height 7
type input "363"
click at [369, 270] on button "Разместить" at bounding box center [358, 267] width 35 height 11
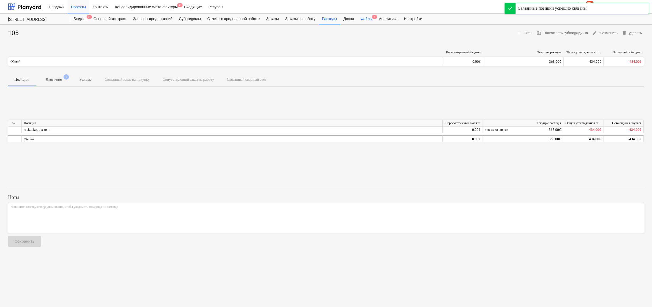
click at [370, 18] on div "Файлы 1" at bounding box center [366, 19] width 18 height 11
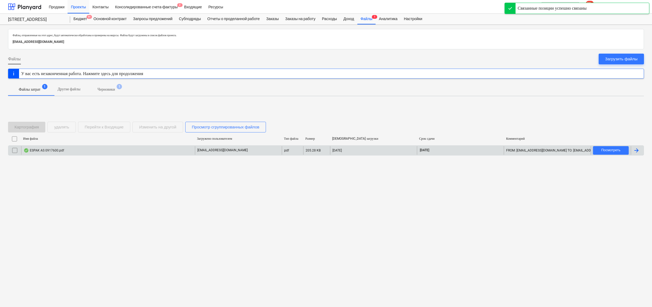
click at [294, 152] on div "pdf" at bounding box center [292, 150] width 21 height 9
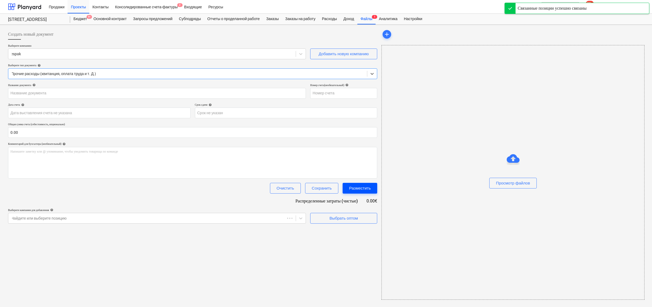
type input "0917600"
type input "[DATE]"
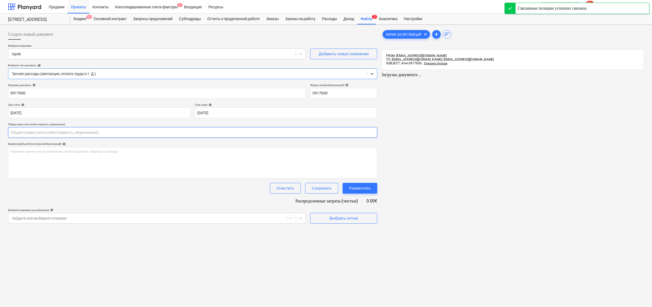
click at [107, 132] on input "text" at bounding box center [192, 132] width 369 height 11
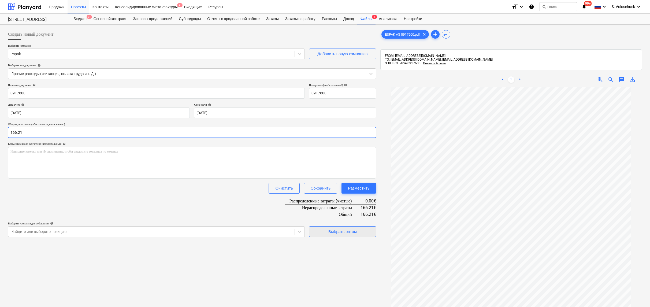
type input "166.21"
click at [348, 226] on button "Выбрать оптом" at bounding box center [342, 231] width 67 height 11
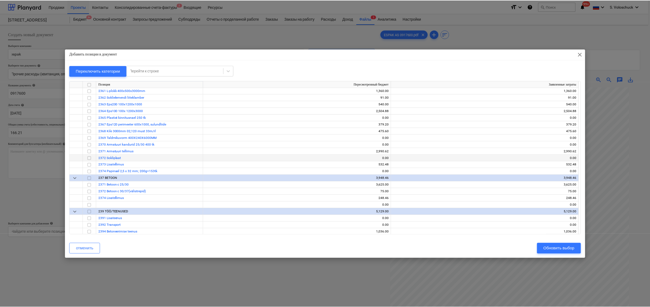
scroll to position [712, 0]
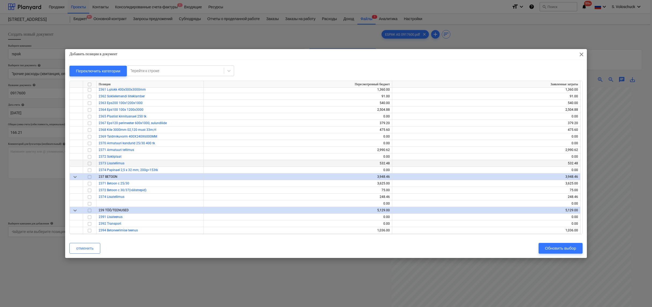
click at [91, 163] on input "checkbox" at bounding box center [89, 163] width 6 height 6
click at [551, 245] on div "Обновить выбор" at bounding box center [560, 248] width 31 height 7
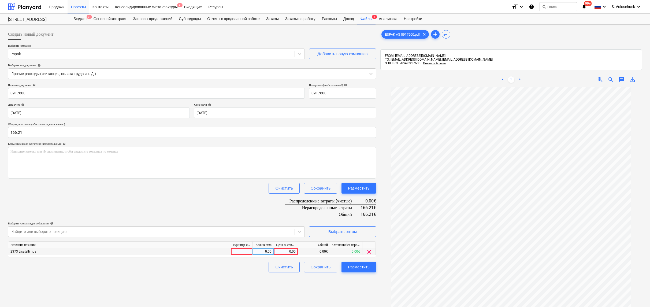
click at [281, 250] on div "0.00" at bounding box center [286, 251] width 20 height 7
type input "166.21"
click at [351, 284] on div "Создать новый документ Выберите компанию espak Добавить новую компанию Выберите…" at bounding box center [192, 204] width 372 height 354
click at [360, 265] on div "Разместить" at bounding box center [359, 266] width 22 height 7
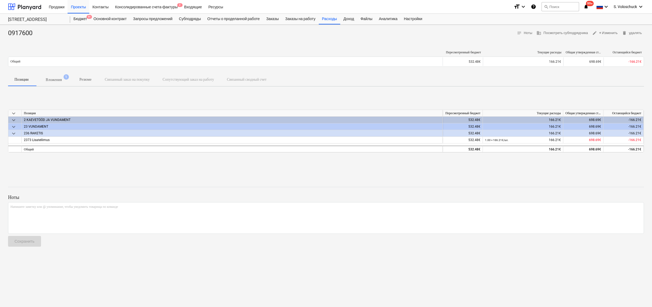
click at [55, 76] on span "Вложения 1" at bounding box center [54, 80] width 38 height 10
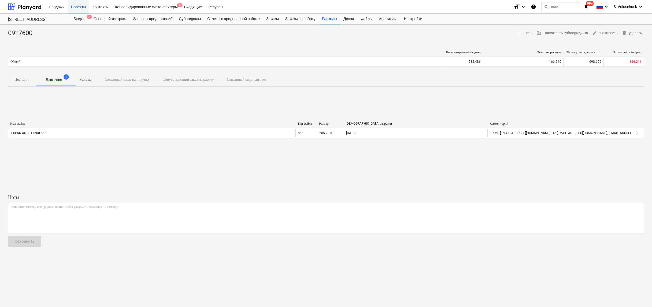
click at [80, 9] on div "Проекты" at bounding box center [78, 7] width 21 height 14
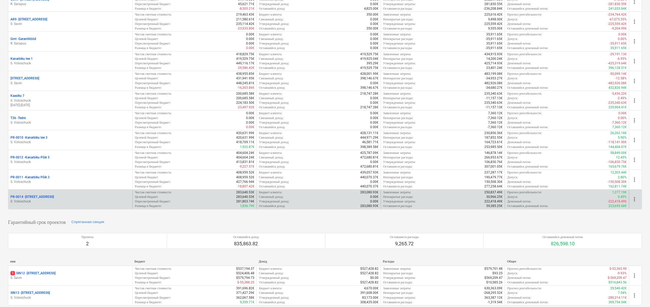
scroll to position [106, 0]
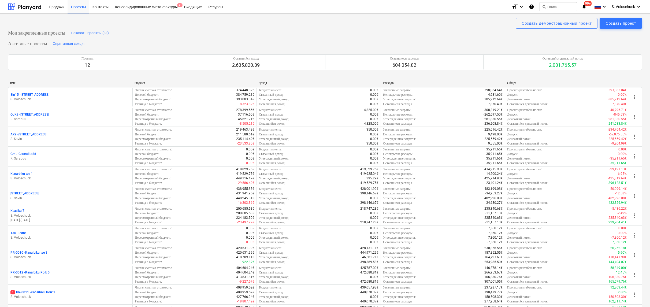
scroll to position [207, 0]
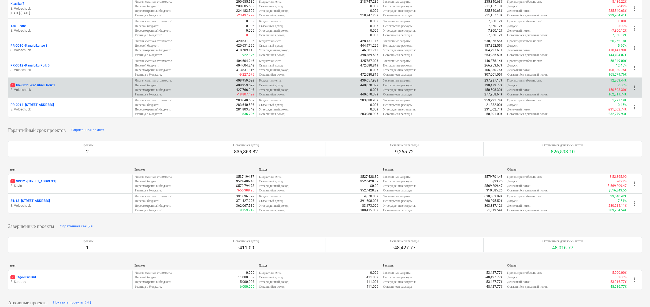
click at [44, 84] on p "1 PR-0011 - Kanarbiku Põik 3" at bounding box center [32, 85] width 45 height 5
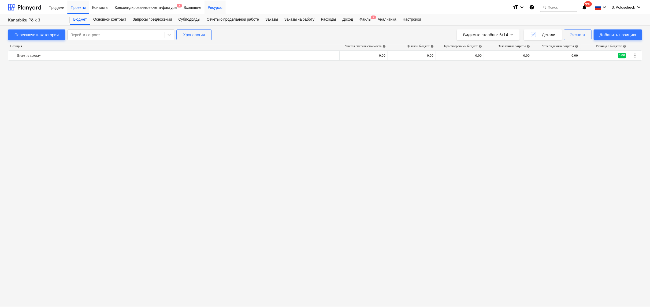
scroll to position [641, 0]
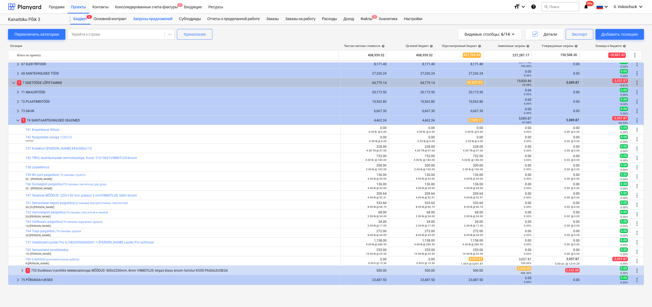
drag, startPoint x: 276, startPoint y: 7, endPoint x: 156, endPoint y: 14, distance: 120.3
click at [148, 15] on header "Продажи Проекты Контакты Консолидированные счета-фактуры 2 Входящие Ресурсы for…" at bounding box center [326, 12] width 652 height 25
click at [373, 18] on div "Файлы 1" at bounding box center [366, 19] width 18 height 11
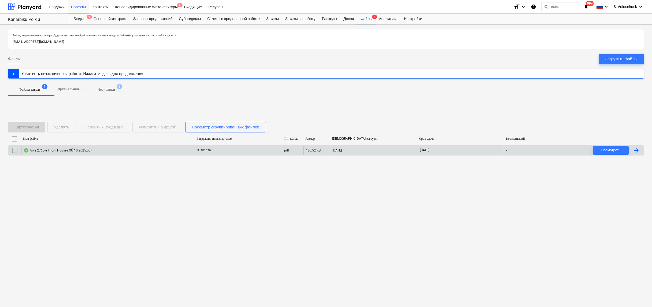
click at [185, 148] on div "Arve 2765-e Thörn Houses OÜ 10.2025.pdf" at bounding box center [108, 150] width 174 height 9
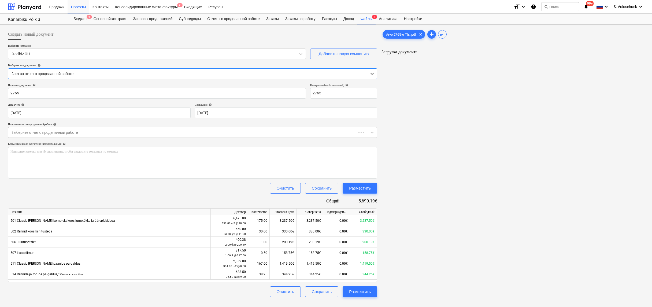
type input "2765"
type input "02 Oct 2025"
type input "[DATE]"
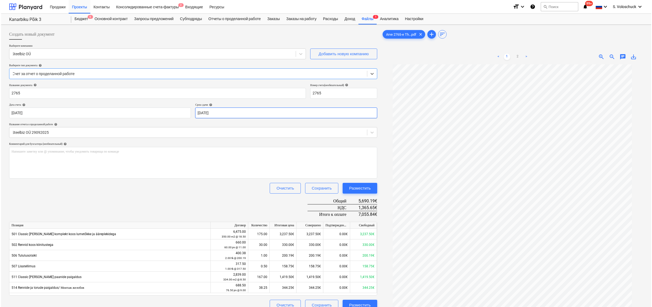
scroll to position [54, 0]
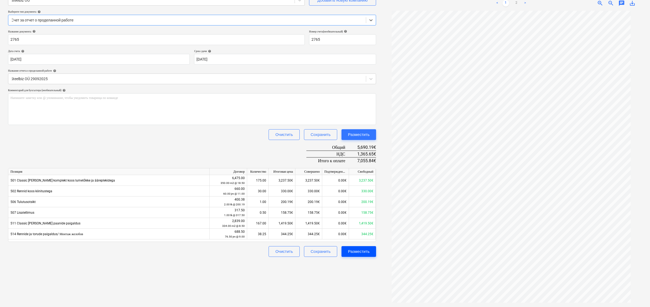
click at [362, 251] on div "Разместить" at bounding box center [359, 251] width 22 height 7
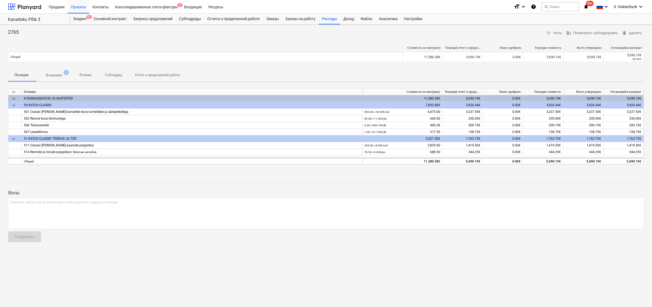
click at [60, 75] on p "Вложения" at bounding box center [54, 75] width 16 height 6
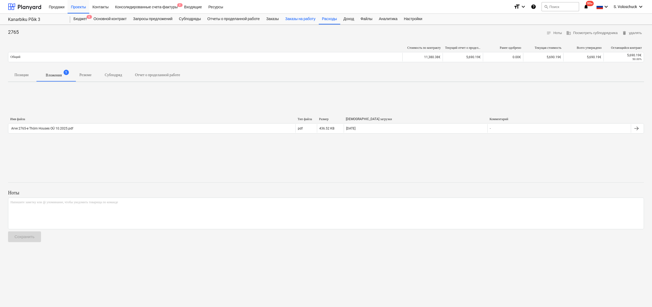
click at [307, 20] on div "Заказы на работу" at bounding box center [300, 19] width 37 height 11
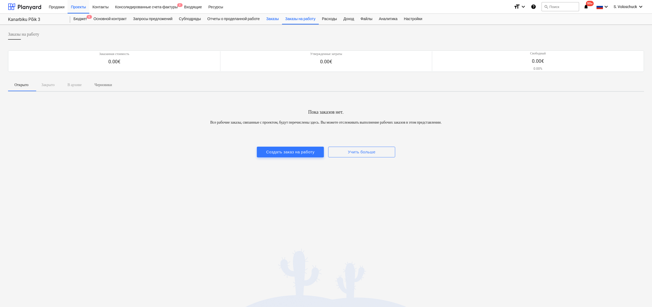
click at [279, 21] on div "Заказы" at bounding box center [272, 19] width 19 height 11
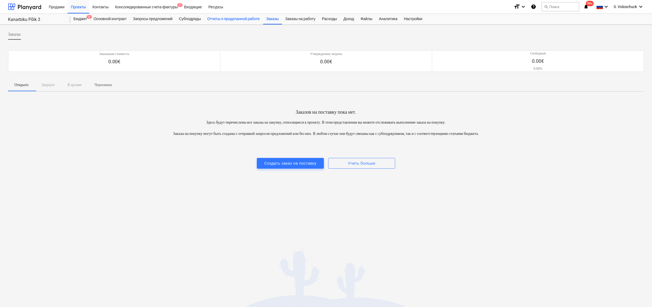
click at [234, 18] on div "Отчеты о проделанной работе" at bounding box center [233, 19] width 59 height 11
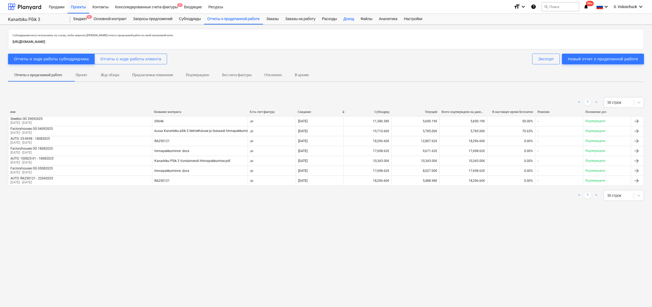
click at [357, 20] on div "Доход" at bounding box center [348, 19] width 17 height 11
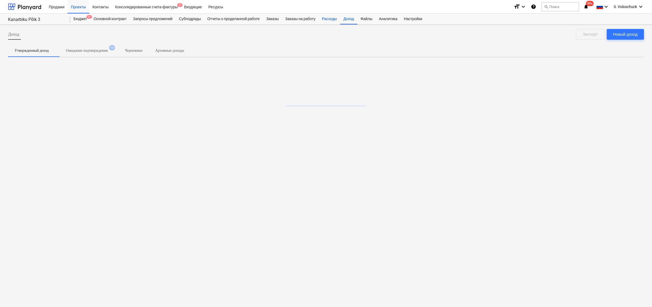
click at [334, 20] on div "Расходы" at bounding box center [329, 19] width 21 height 11
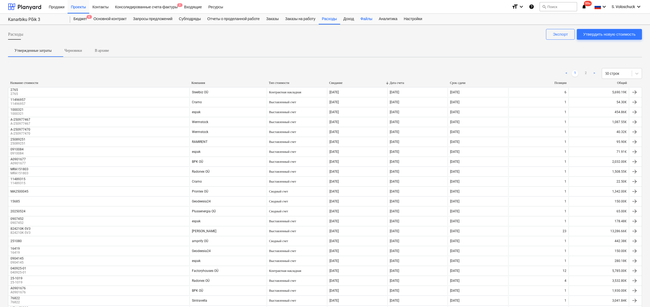
click at [372, 20] on div "Файлы" at bounding box center [366, 19] width 18 height 11
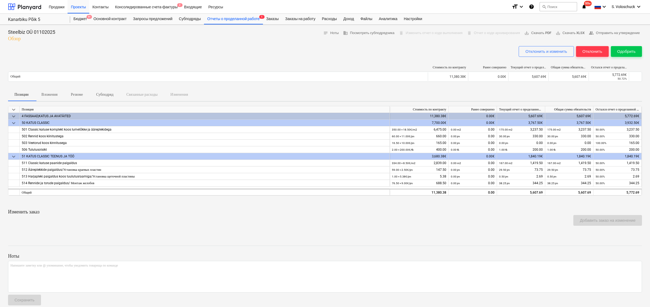
drag, startPoint x: 390, startPoint y: 41, endPoint x: 380, endPoint y: 41, distance: 10.7
click at [380, 41] on div "Steelbiz OÜ 01102025 Обзор notes Ноты business Посмотреть субподрядчика delete …" at bounding box center [325, 35] width 634 height 13
click at [621, 52] on div "Одобрить" at bounding box center [626, 51] width 18 height 7
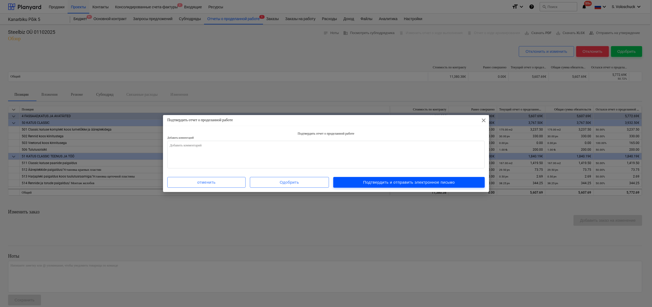
click at [432, 180] on div "Подтвердить и отправить электронное письмо" at bounding box center [409, 182] width 92 height 7
type textarea "x"
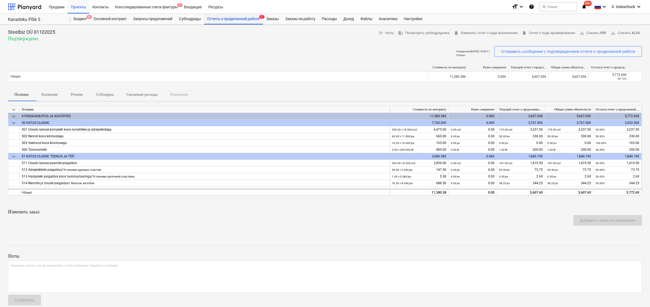
click at [251, 21] on div "Отчеты о проделанной работе 1" at bounding box center [233, 19] width 59 height 11
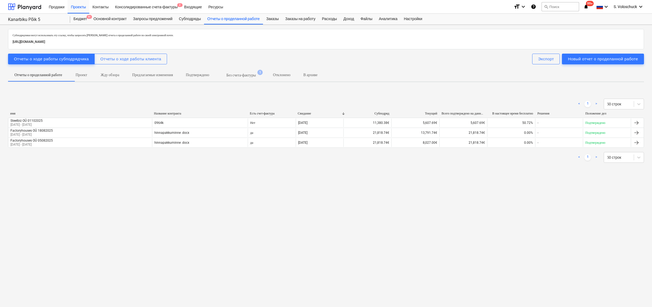
click at [261, 209] on div "Субподрядчики могут использовать эту ссылку, чтобы запросить шаблон отчета о пр…" at bounding box center [326, 166] width 652 height 282
